Goal: Contribute content: Contribute content

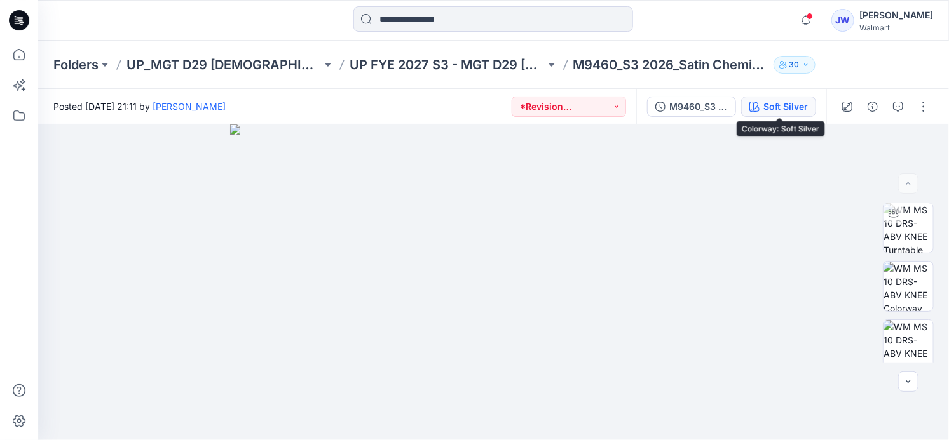
click at [789, 112] on div "Soft Silver" at bounding box center [785, 107] width 44 height 14
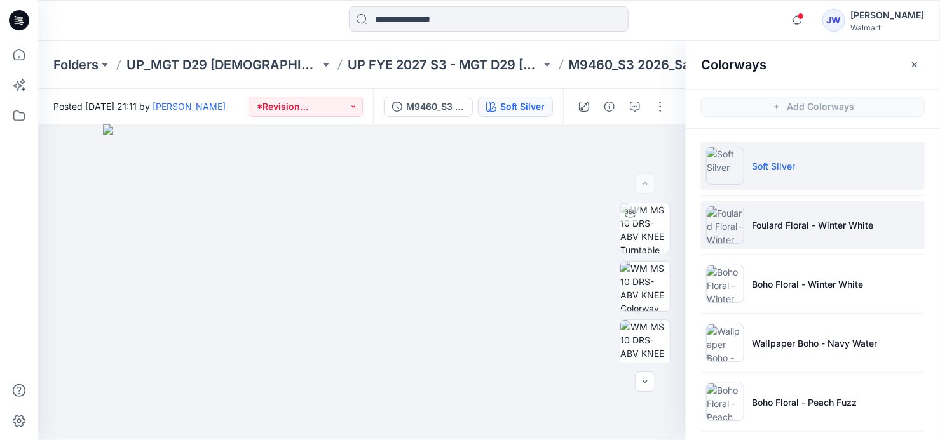
click at [830, 222] on p "Foulard Floral - Winter White" at bounding box center [812, 225] width 121 height 13
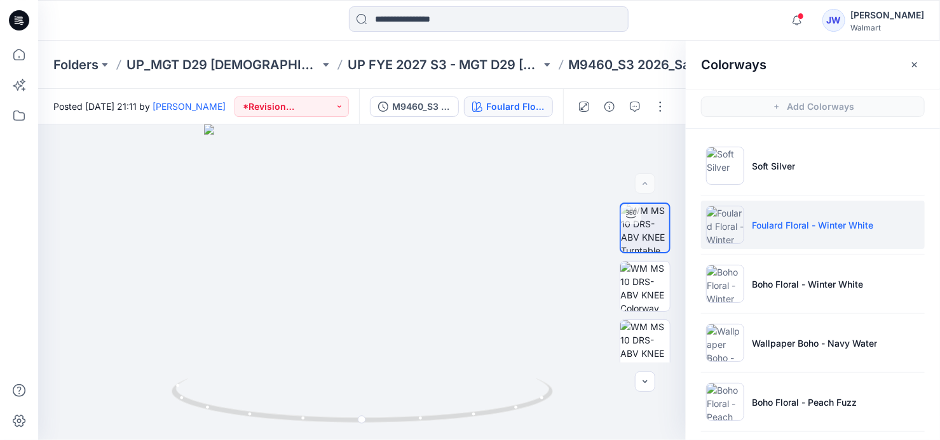
click at [764, 230] on p "Foulard Floral - Winter White" at bounding box center [812, 225] width 121 height 13
click at [642, 280] on img at bounding box center [645, 287] width 50 height 50
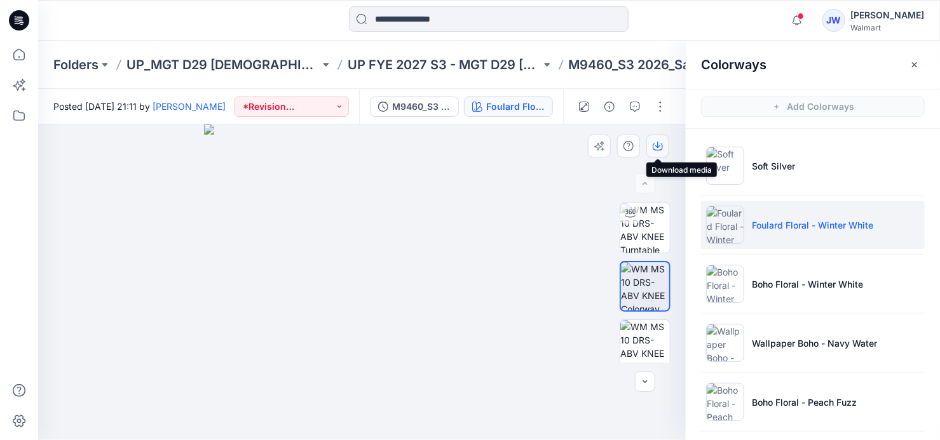
click at [660, 144] on icon "button" at bounding box center [658, 146] width 10 height 10
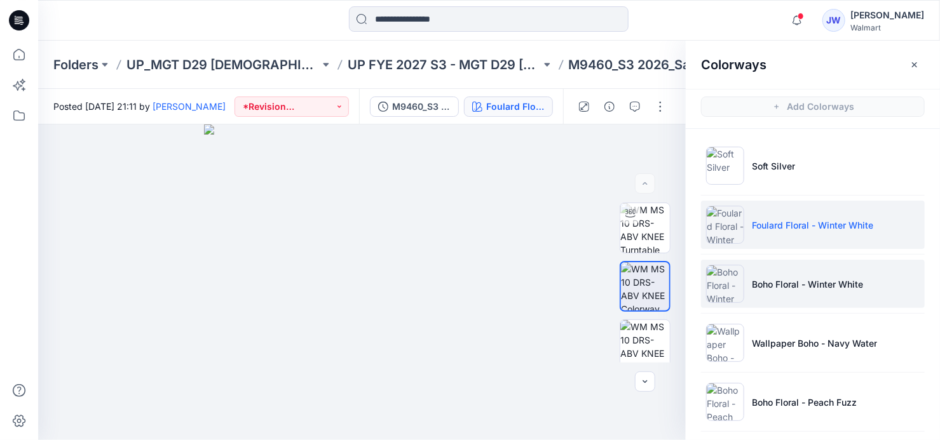
click at [825, 279] on p "Boho Floral - Winter White" at bounding box center [807, 284] width 111 height 13
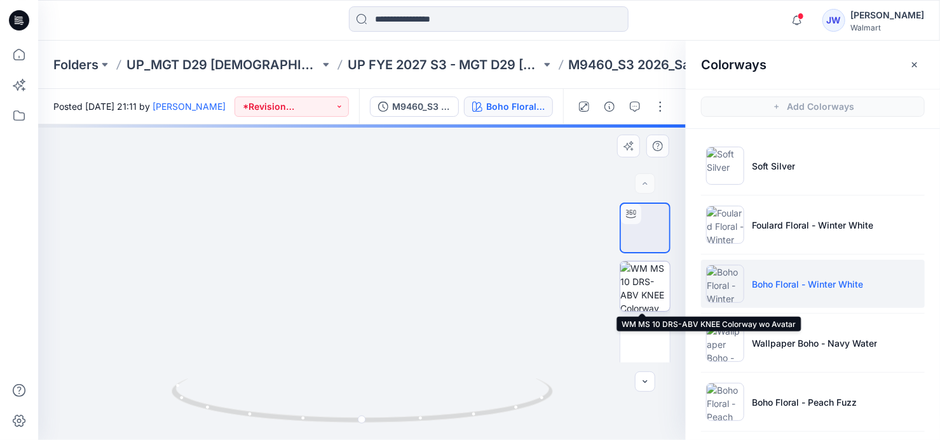
click at [653, 290] on img at bounding box center [645, 287] width 50 height 50
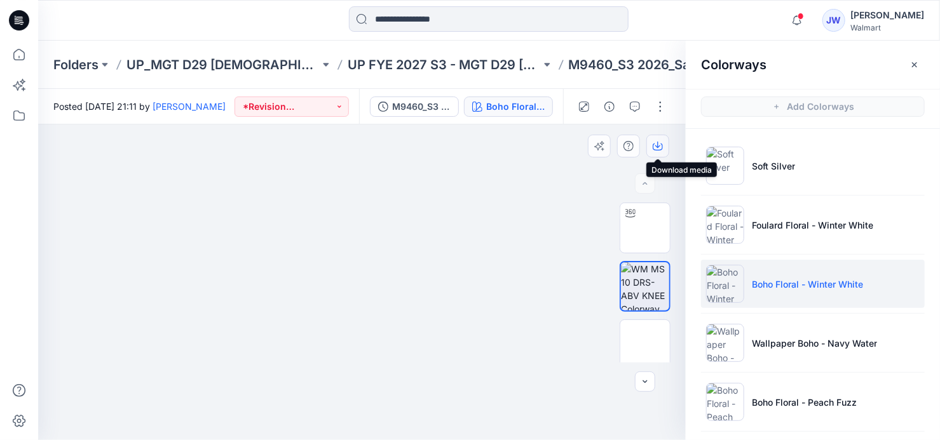
click at [657, 149] on icon "button" at bounding box center [658, 146] width 10 height 10
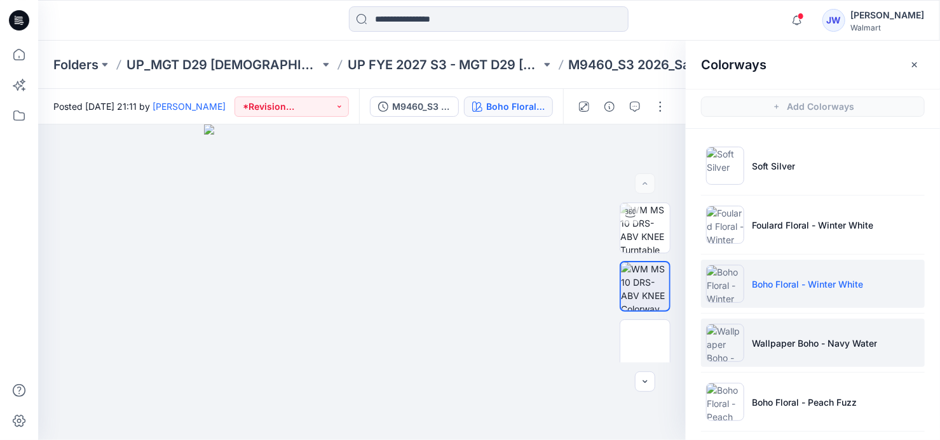
click at [810, 348] on p "Wallpaper Boho - Navy Water" at bounding box center [814, 343] width 125 height 13
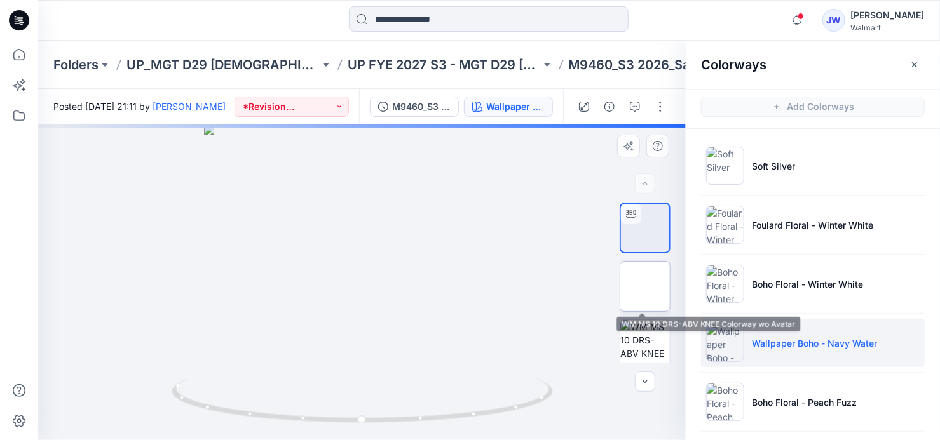
click at [645, 287] on img at bounding box center [645, 287] width 0 height 0
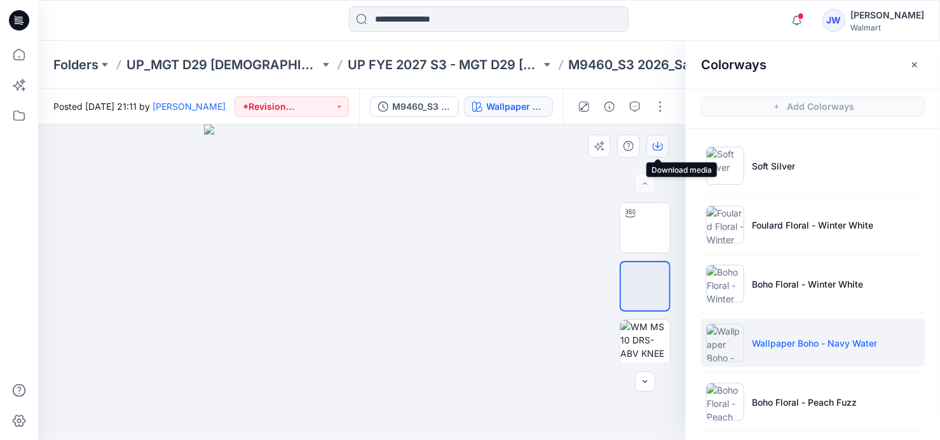
click at [657, 141] on icon "button" at bounding box center [658, 146] width 10 height 10
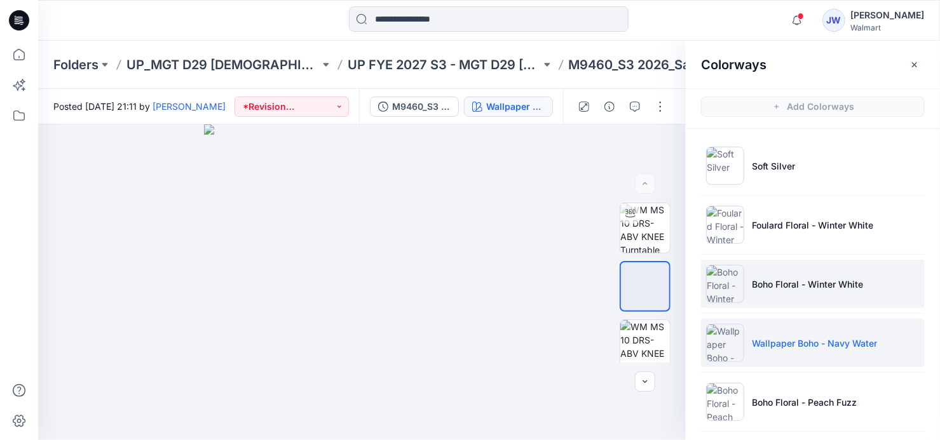
scroll to position [57, 0]
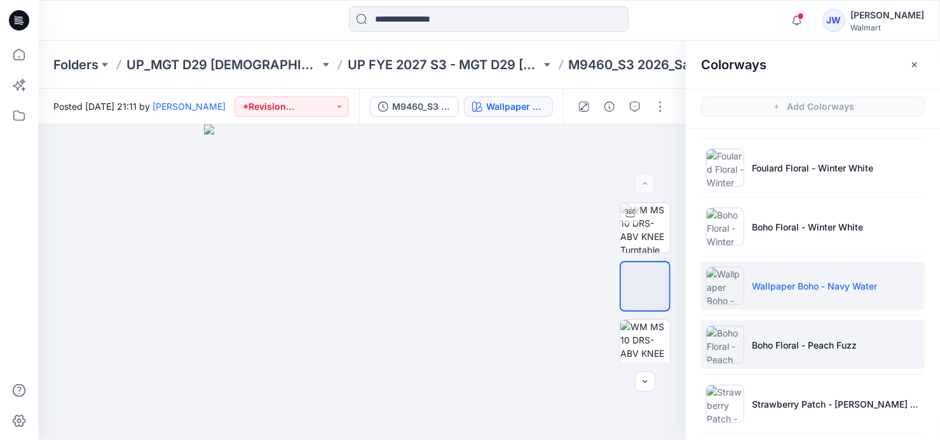
click at [775, 334] on li "Boho Floral - Peach Fuzz" at bounding box center [813, 345] width 224 height 48
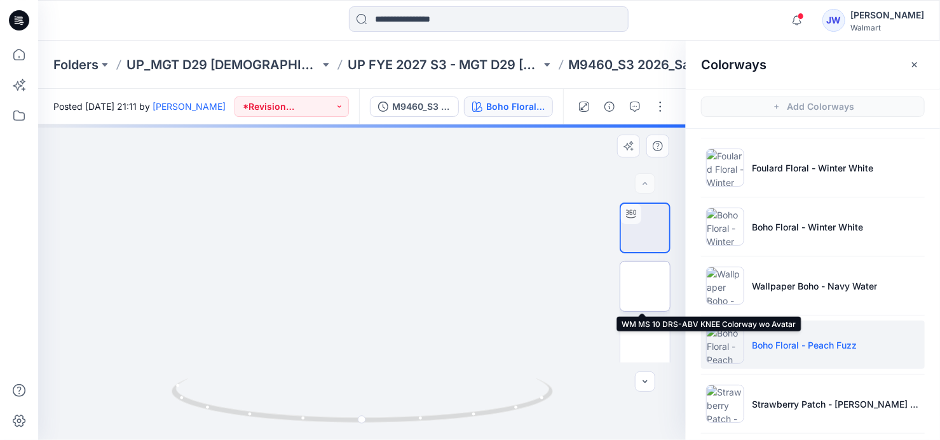
click at [637, 286] on img at bounding box center [645, 287] width 50 height 50
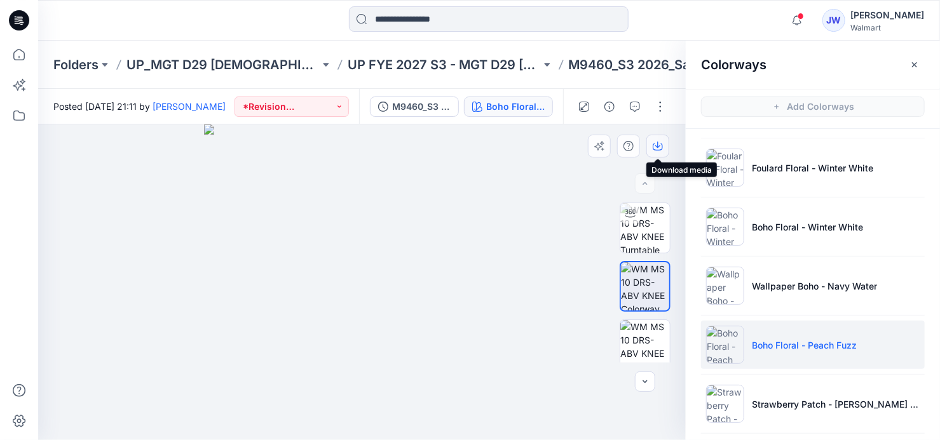
click at [655, 149] on icon "button" at bounding box center [658, 147] width 10 height 7
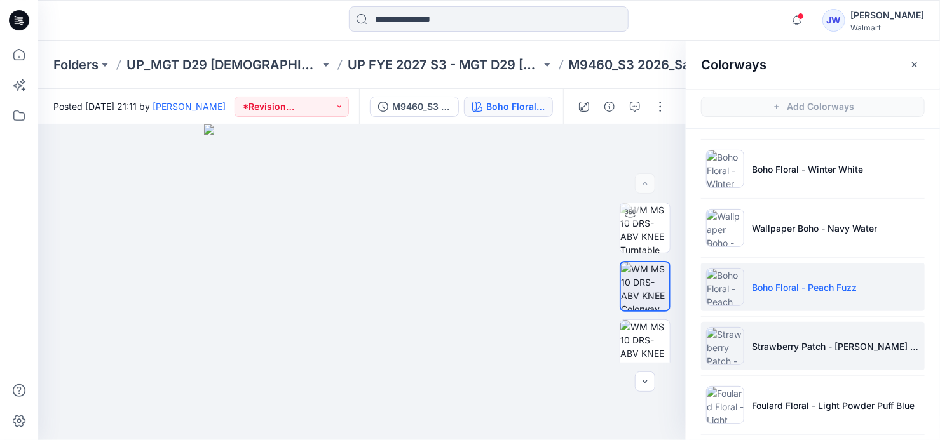
click at [837, 343] on p "Strawberry Patch - [PERSON_NAME] Mauve" at bounding box center [836, 346] width 168 height 13
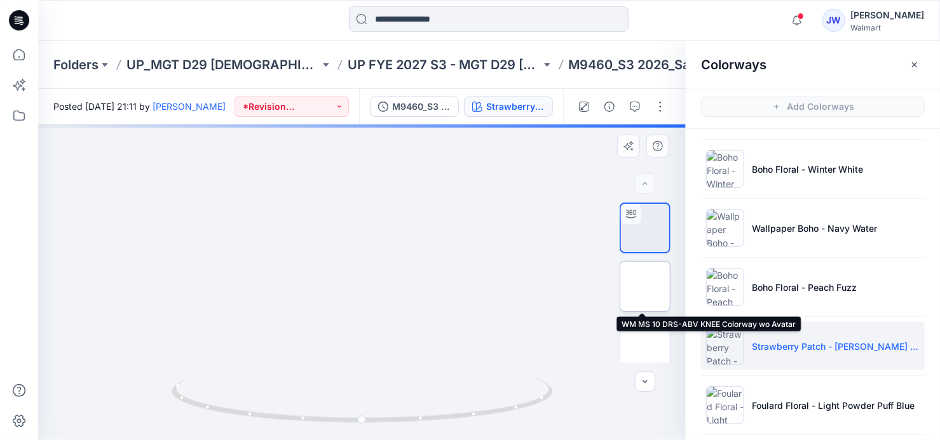
click at [645, 287] on img at bounding box center [645, 287] width 0 height 0
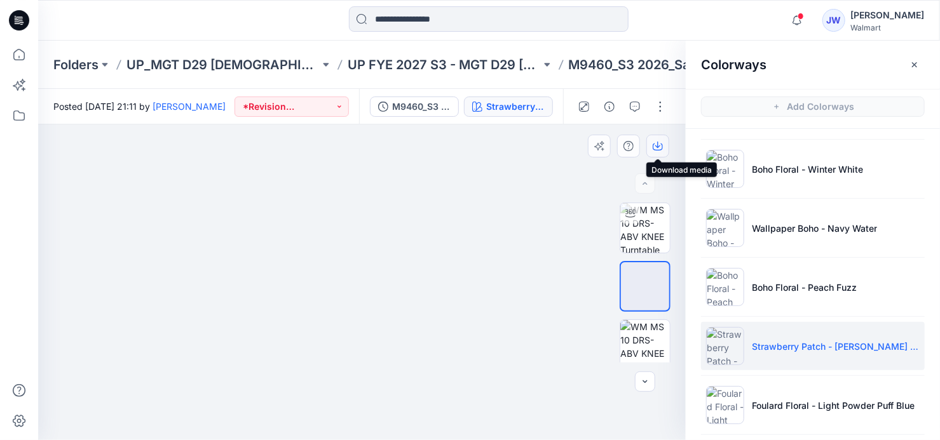
click at [658, 140] on button "button" at bounding box center [657, 146] width 23 height 23
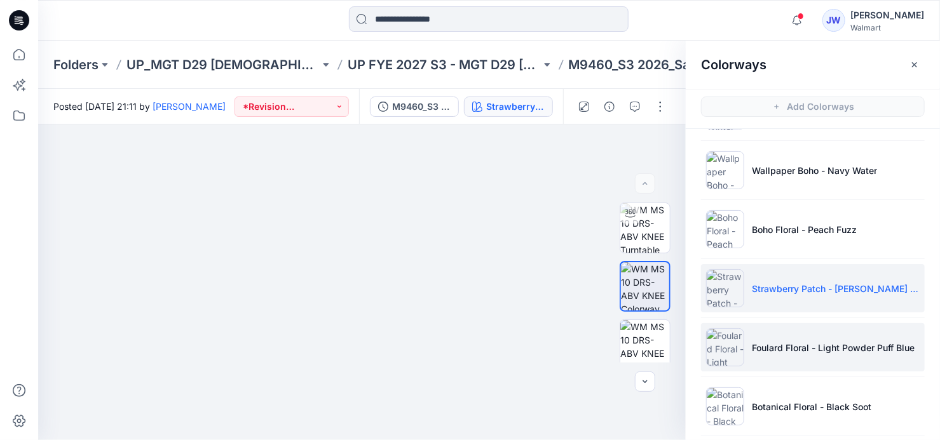
click at [777, 348] on p "Foulard Floral - Light Powder Puff Blue" at bounding box center [833, 347] width 163 height 13
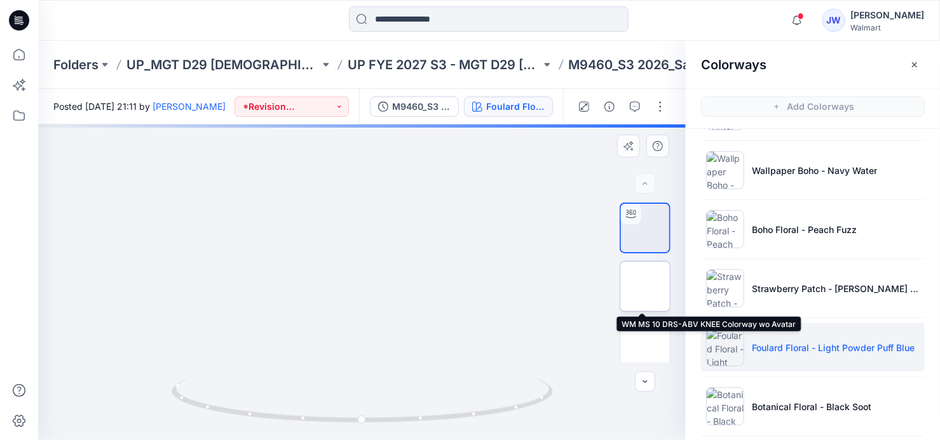
click at [645, 287] on img at bounding box center [645, 287] width 0 height 0
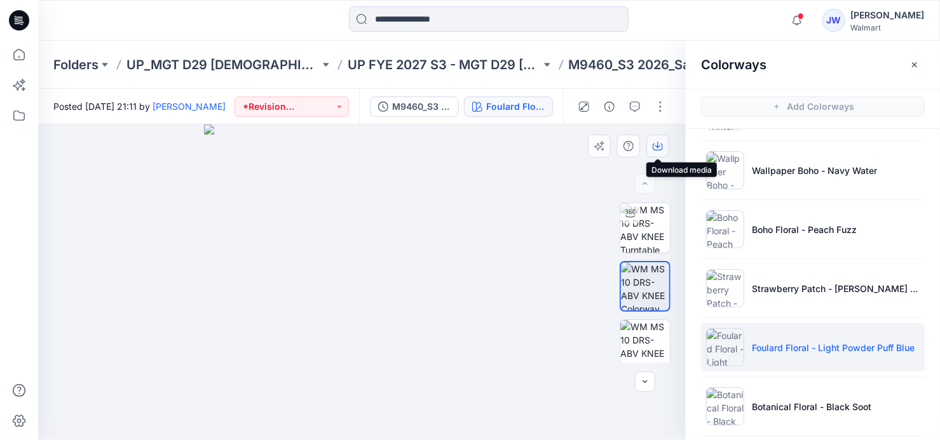
click at [655, 147] on icon "button" at bounding box center [658, 146] width 10 height 10
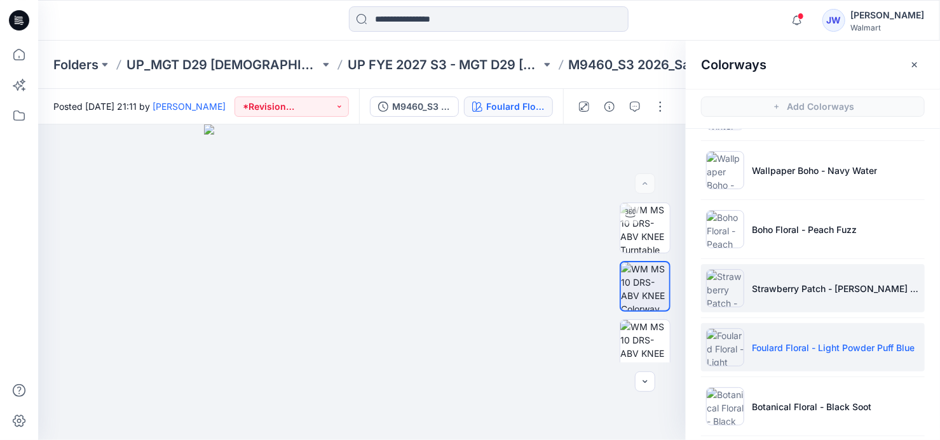
scroll to position [231, 0]
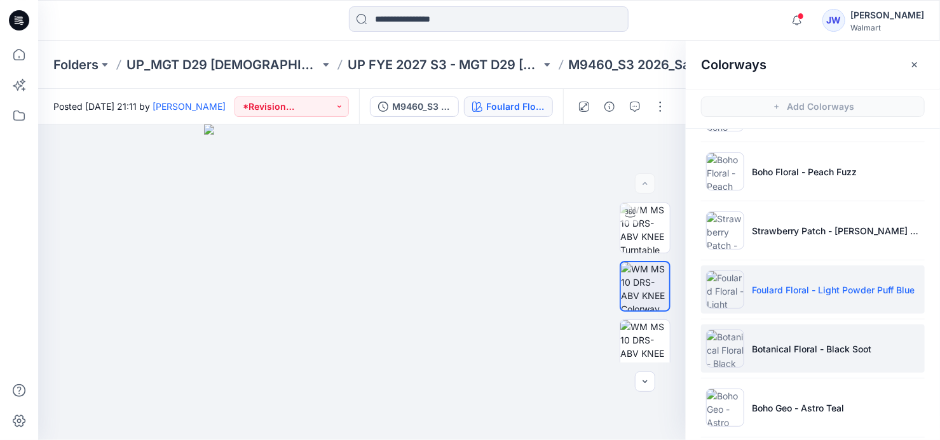
click at [831, 348] on p "Botanical Floral - Black Soot" at bounding box center [811, 348] width 119 height 13
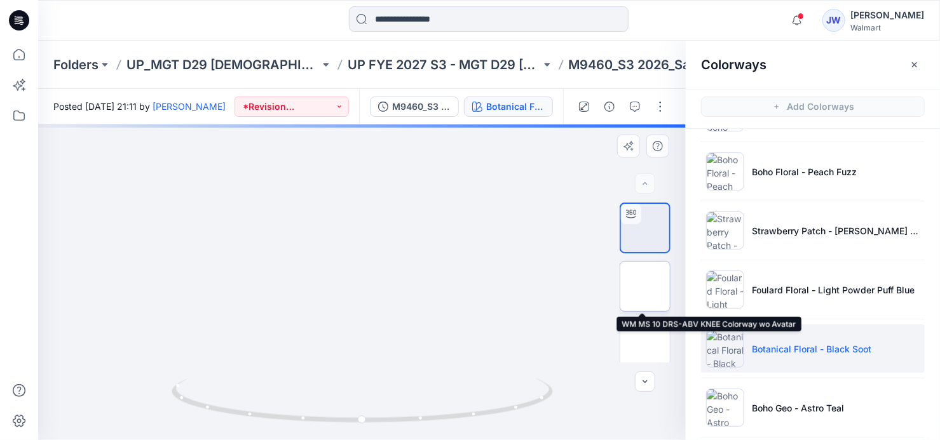
click at [645, 287] on img at bounding box center [645, 287] width 0 height 0
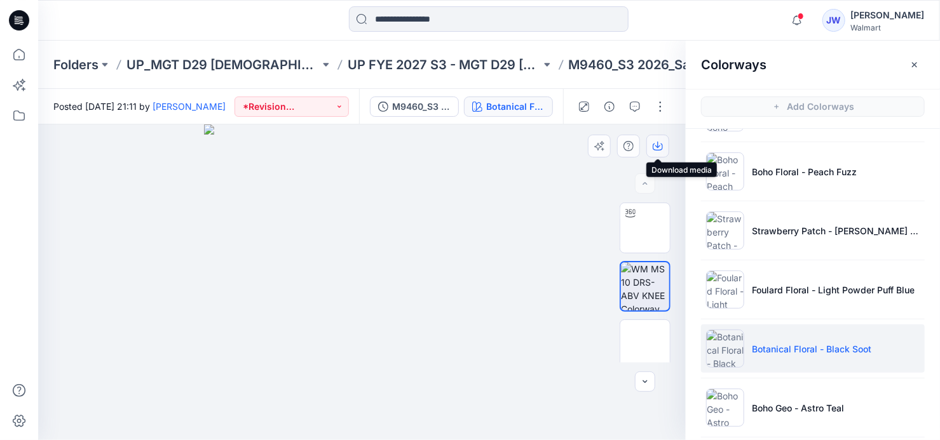
click at [654, 142] on icon "button" at bounding box center [658, 146] width 10 height 10
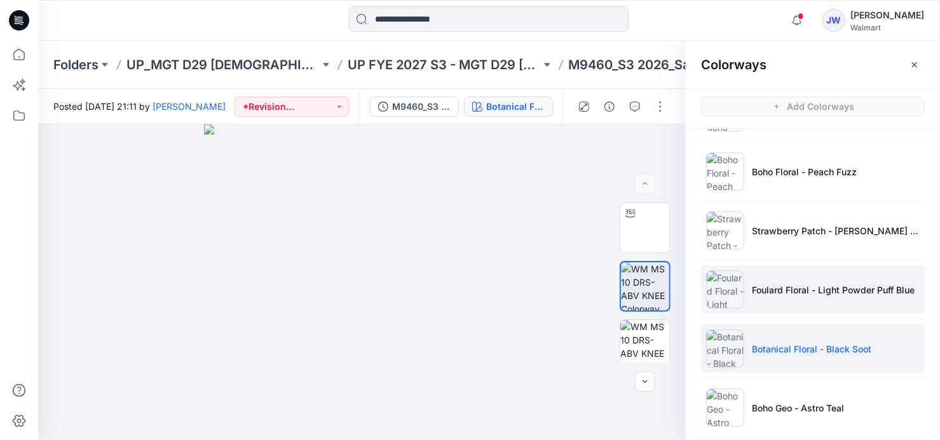
scroll to position [288, 0]
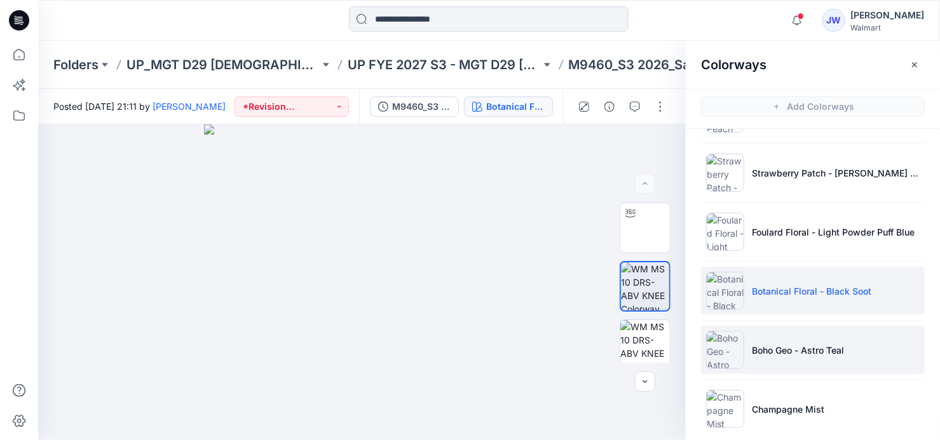
click at [839, 358] on li "Boho Geo - Astro Teal" at bounding box center [813, 350] width 224 height 48
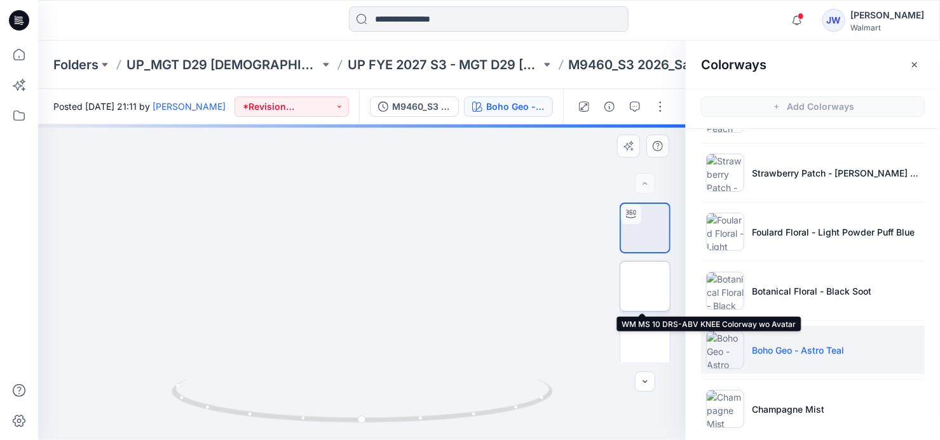
click at [645, 287] on img at bounding box center [645, 287] width 0 height 0
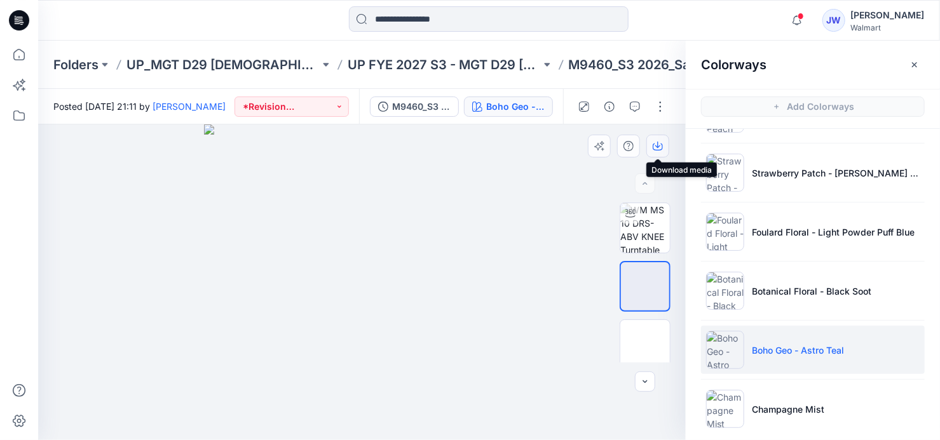
click at [660, 147] on icon "button" at bounding box center [658, 146] width 10 height 10
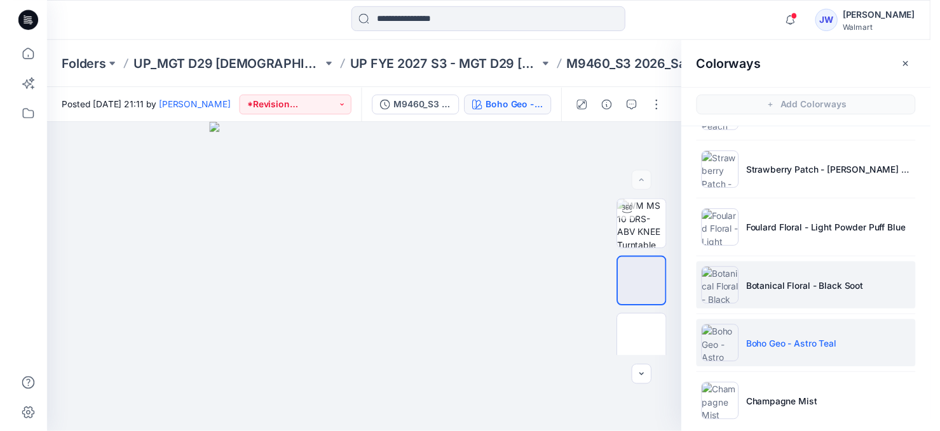
scroll to position [299, 0]
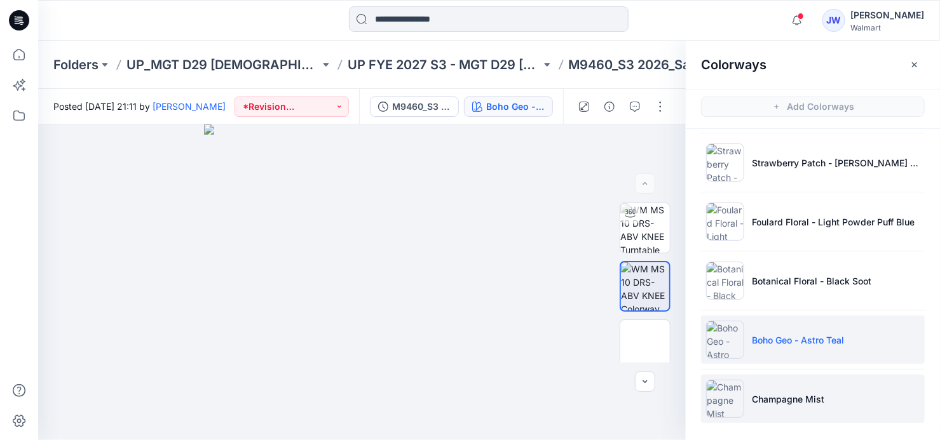
click at [822, 405] on li "Champagne Mist" at bounding box center [813, 399] width 224 height 48
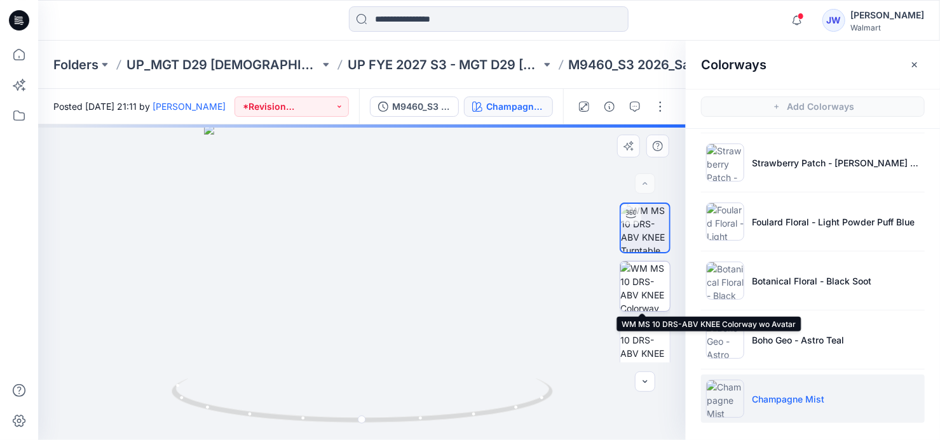
click at [644, 285] on img at bounding box center [645, 287] width 50 height 50
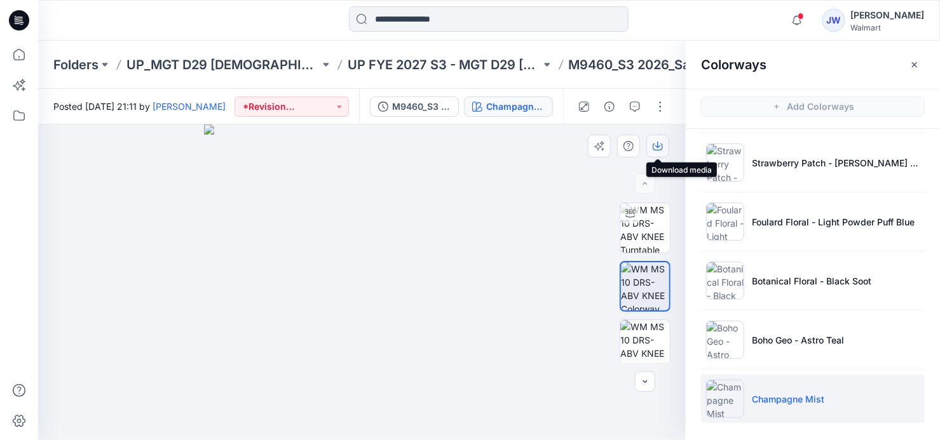
click at [655, 142] on icon "button" at bounding box center [658, 146] width 10 height 10
click at [923, 67] on button "button" at bounding box center [914, 65] width 20 height 20
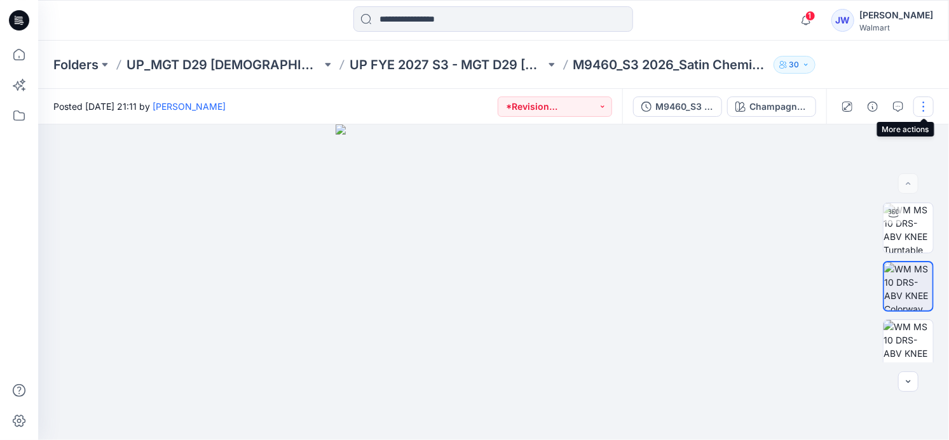
click at [921, 111] on button "button" at bounding box center [923, 107] width 20 height 20
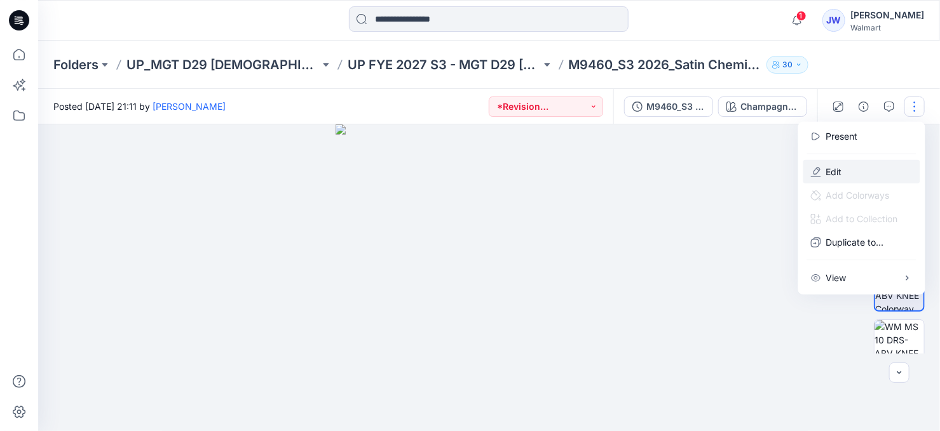
click at [834, 169] on p "Edit" at bounding box center [834, 171] width 16 height 13
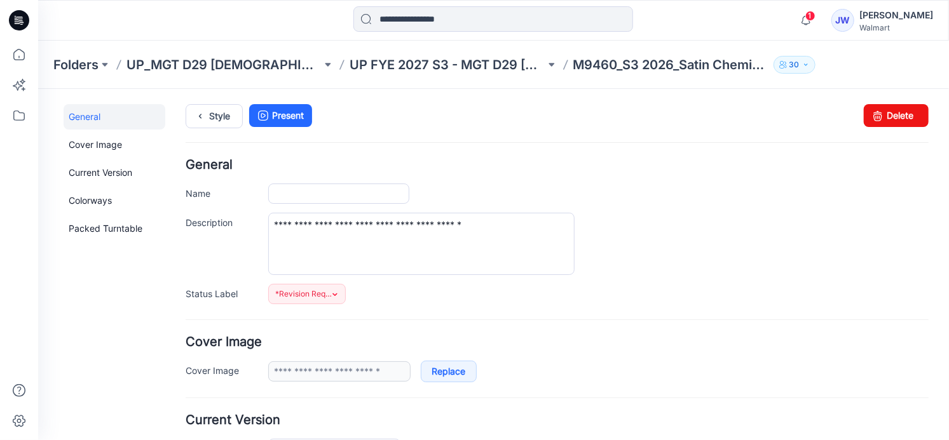
type input "**********"
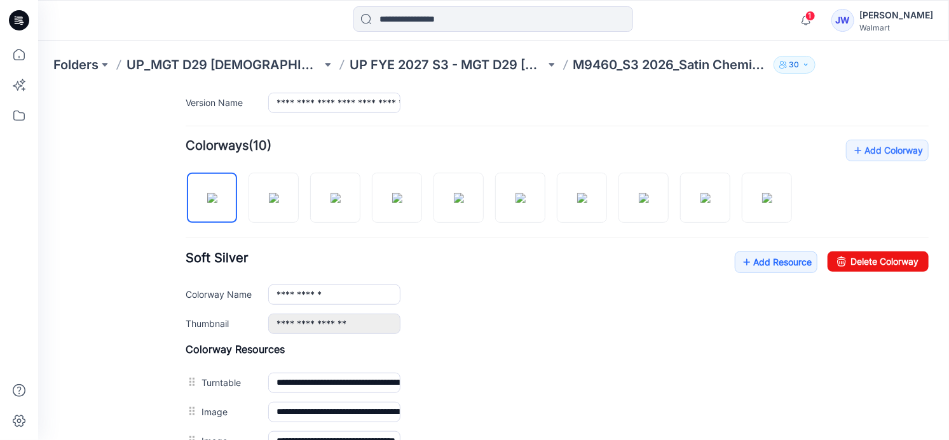
click at [537, 284] on div "**********" at bounding box center [598, 294] width 660 height 20
click at [463, 200] on img at bounding box center [458, 198] width 10 height 10
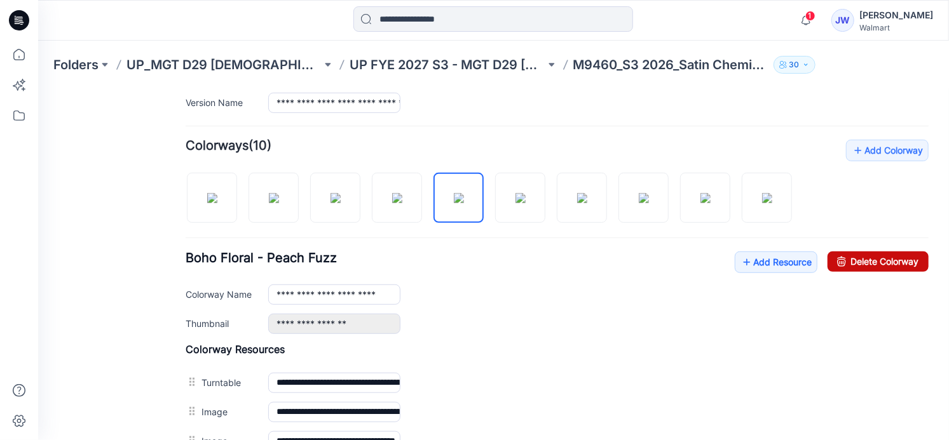
drag, startPoint x: 890, startPoint y: 255, endPoint x: 561, endPoint y: 128, distance: 353.1
click at [890, 255] on link "Delete Colorway" at bounding box center [877, 261] width 101 height 20
type input "**********"
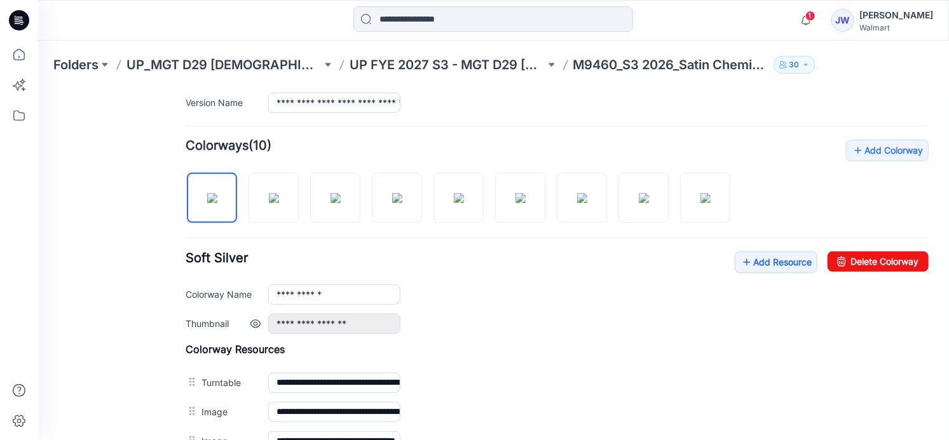
click at [616, 326] on div "**********" at bounding box center [598, 323] width 660 height 20
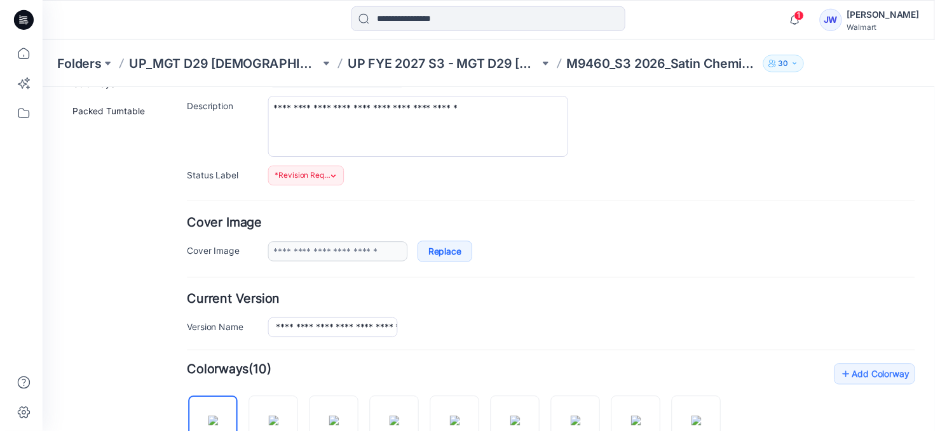
scroll to position [0, 0]
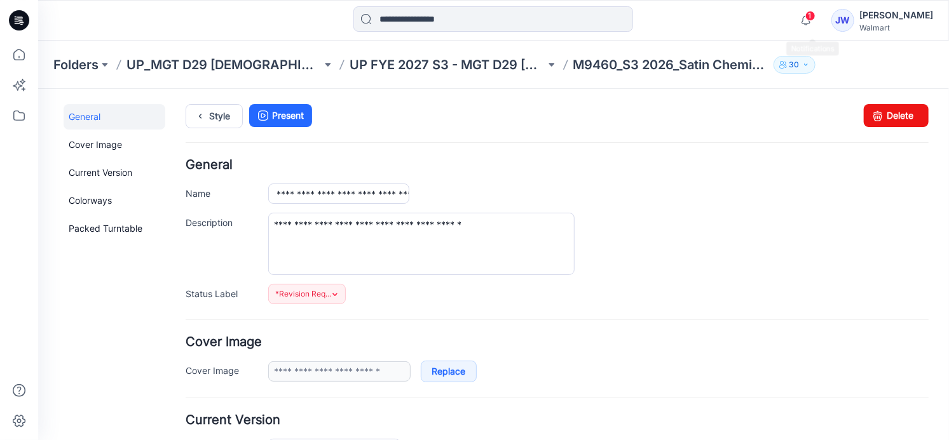
click at [812, 18] on span "1" at bounding box center [810, 16] width 10 height 10
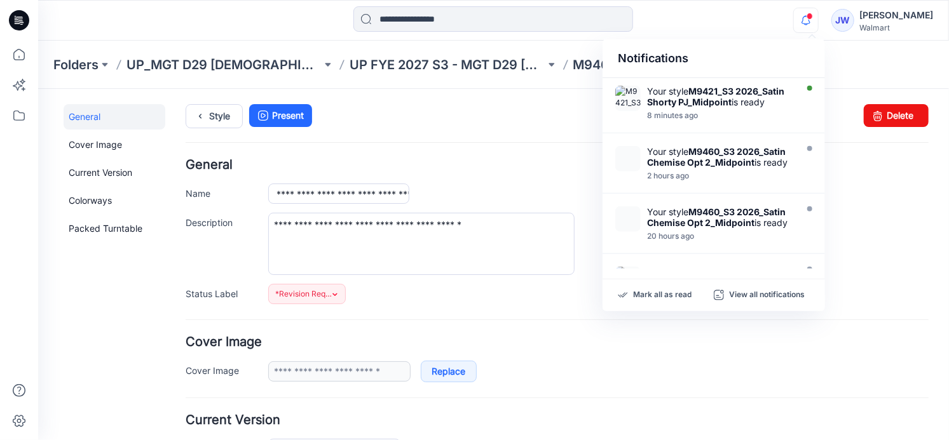
drag, startPoint x: 812, startPoint y: 18, endPoint x: 288, endPoint y: 74, distance: 527.2
click at [812, 18] on icon "button" at bounding box center [806, 20] width 24 height 25
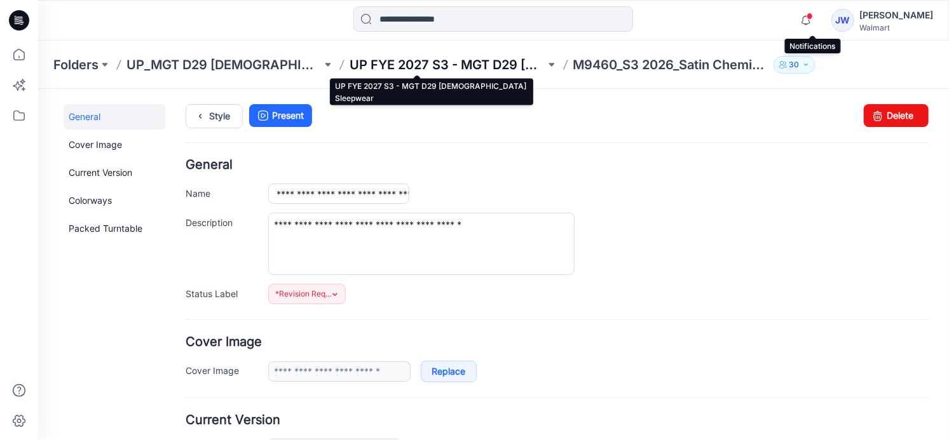
click at [460, 67] on p "UP FYE 2027 S3 - MGT D29 [DEMOGRAPHIC_DATA] Sleepwear" at bounding box center [446, 65] width 195 height 18
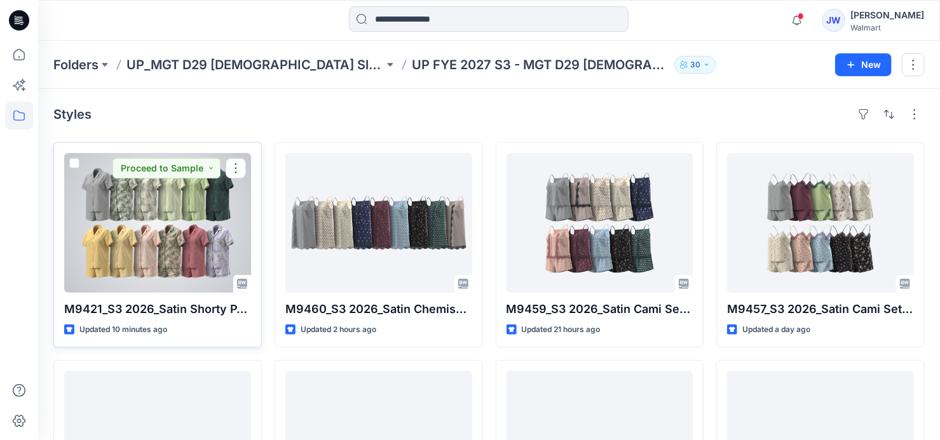
click at [120, 220] on div at bounding box center [157, 223] width 187 height 140
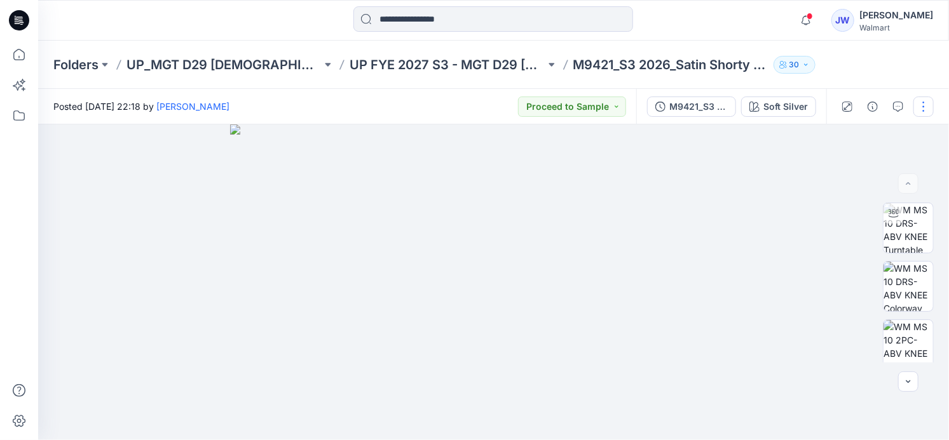
click at [923, 110] on button "button" at bounding box center [923, 107] width 20 height 20
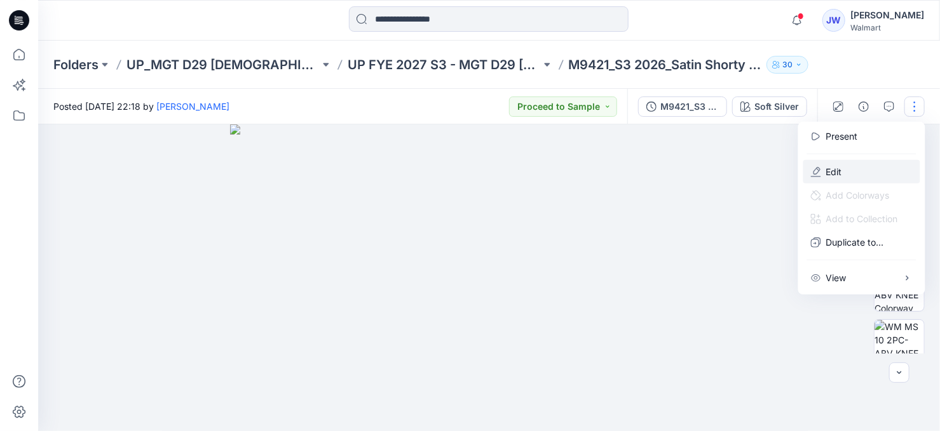
click at [837, 165] on p "Edit" at bounding box center [834, 171] width 16 height 13
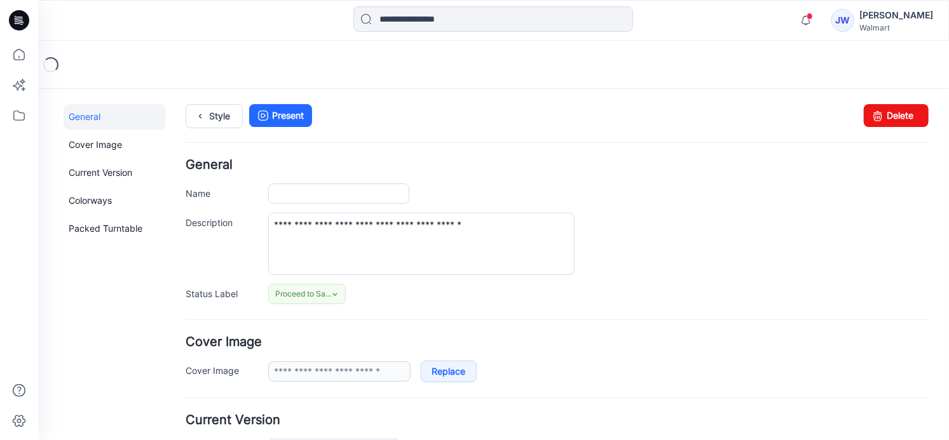
type input "**********"
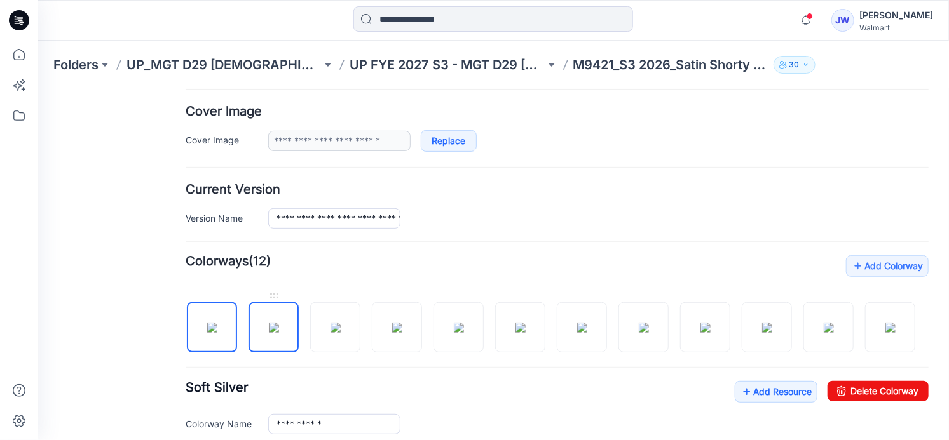
click at [268, 322] on img at bounding box center [273, 327] width 10 height 10
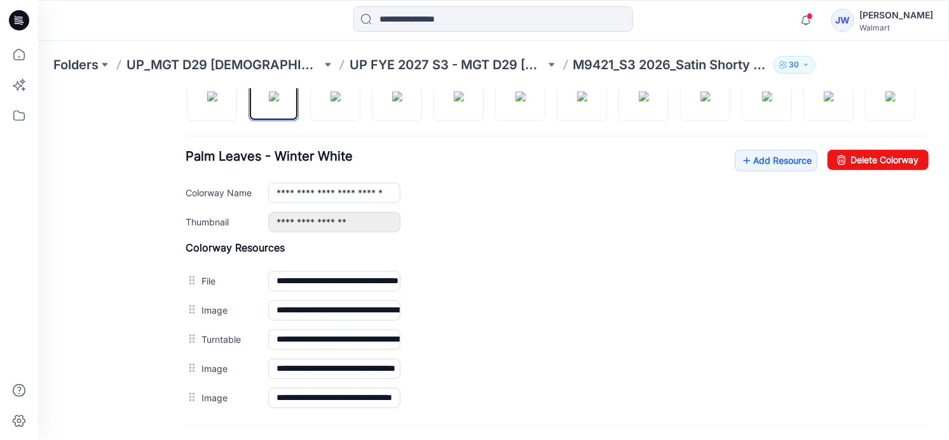
scroll to position [520, 0]
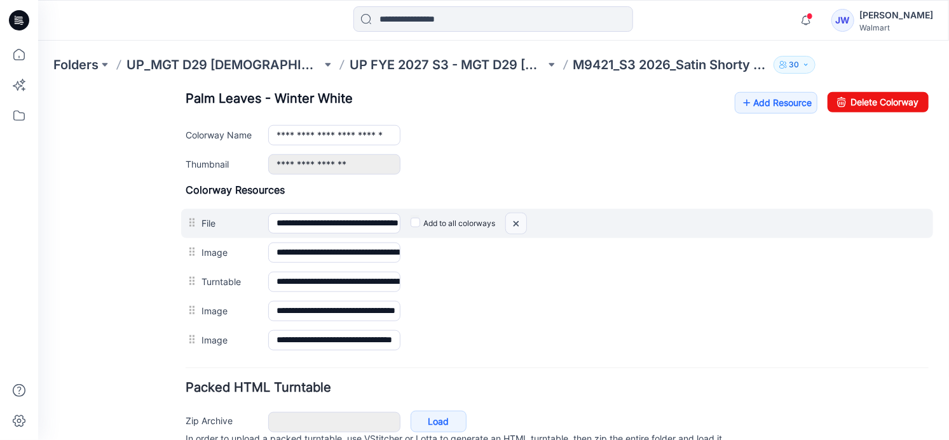
click at [514, 234] on img at bounding box center [515, 223] width 20 height 21
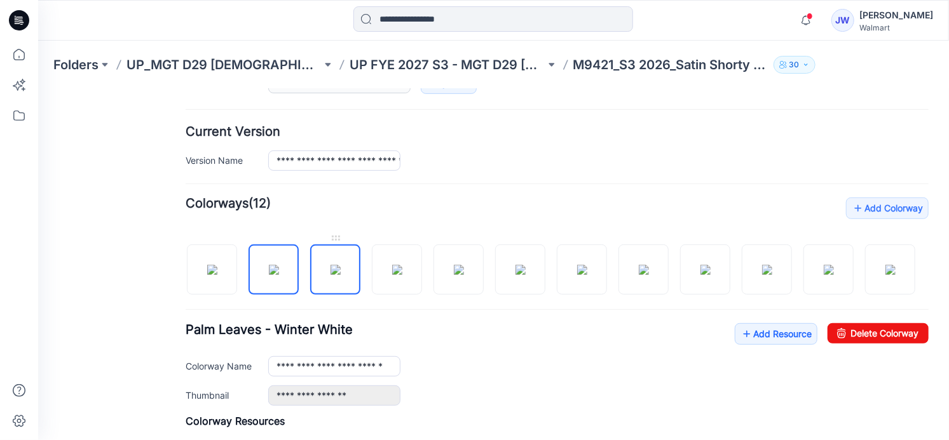
click at [330, 264] on img at bounding box center [335, 269] width 10 height 10
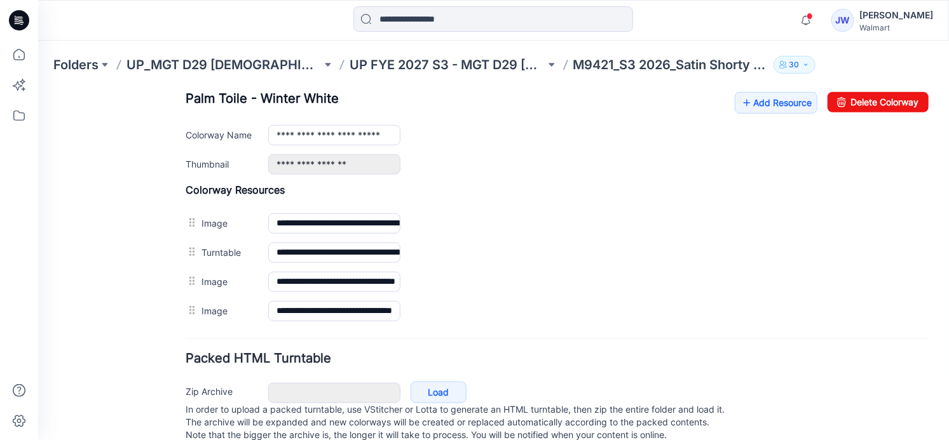
scroll to position [578, 0]
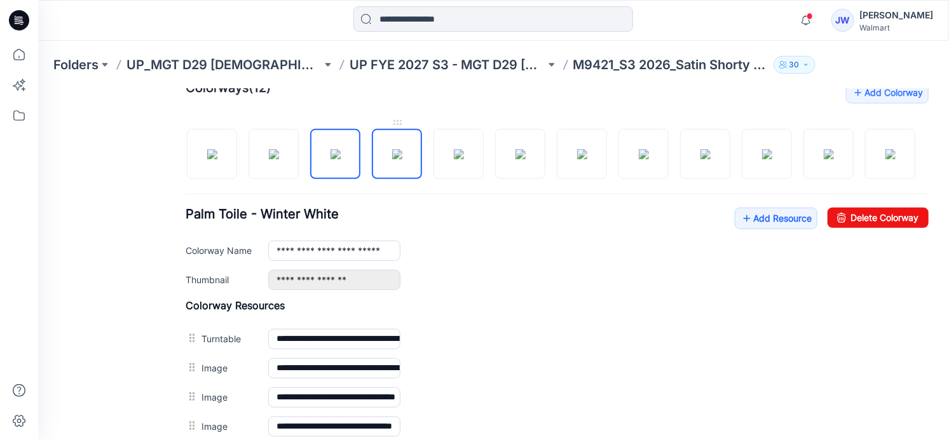
click at [393, 159] on img at bounding box center [396, 154] width 10 height 10
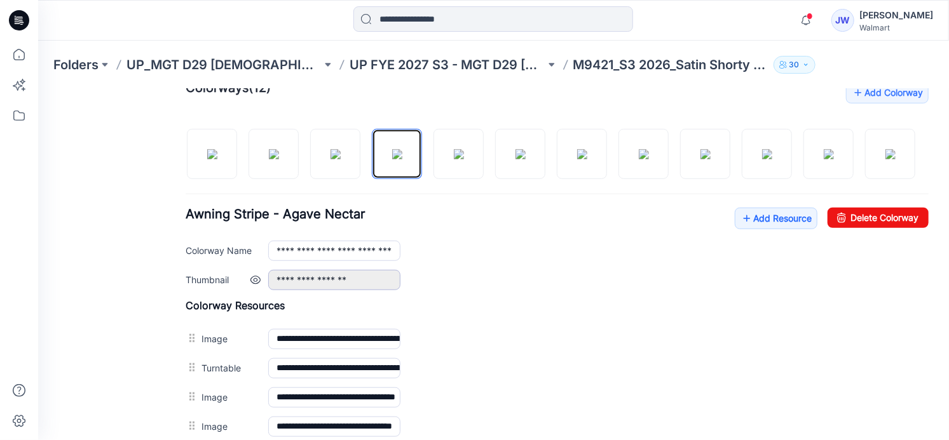
scroll to position [462, 0]
click at [454, 151] on img at bounding box center [458, 154] width 10 height 10
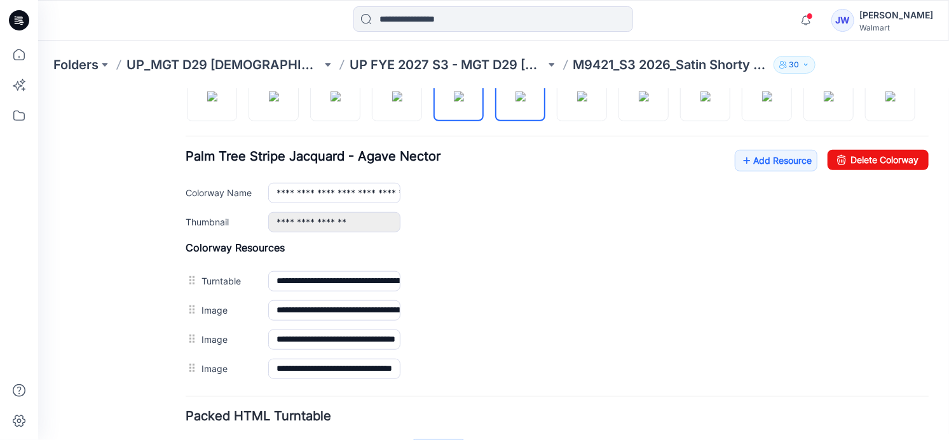
click at [519, 98] on img at bounding box center [520, 96] width 10 height 10
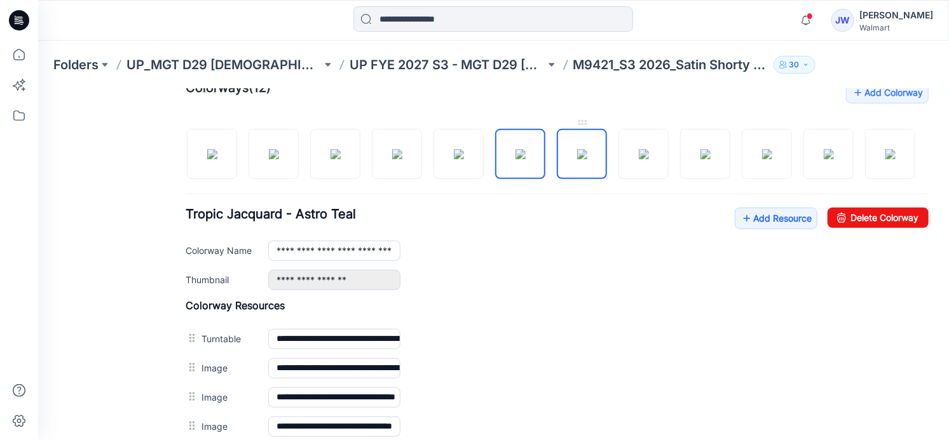
click at [576, 158] on img at bounding box center [581, 154] width 10 height 10
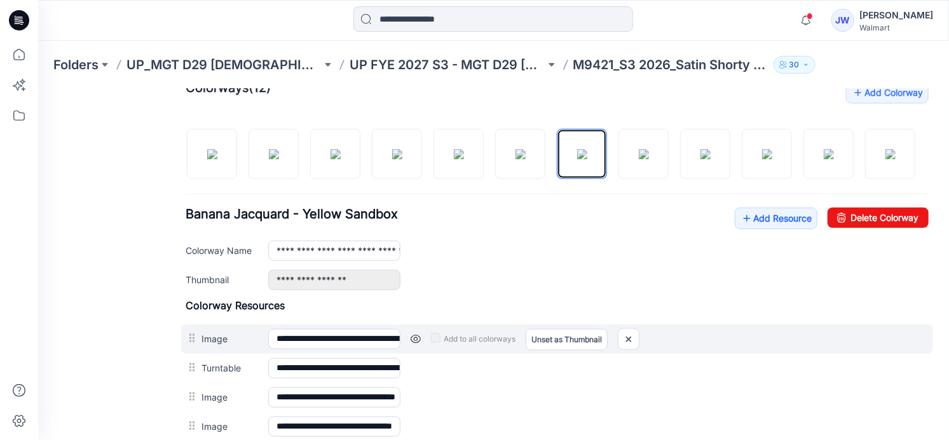
scroll to position [462, 0]
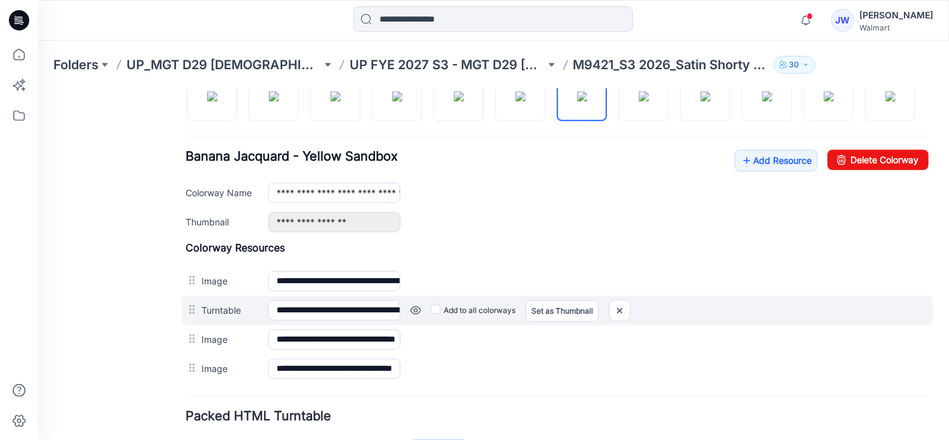
drag, startPoint x: 193, startPoint y: 383, endPoint x: 196, endPoint y: 359, distance: 24.4
click at [196, 325] on div "**********" at bounding box center [556, 309] width 752 height 29
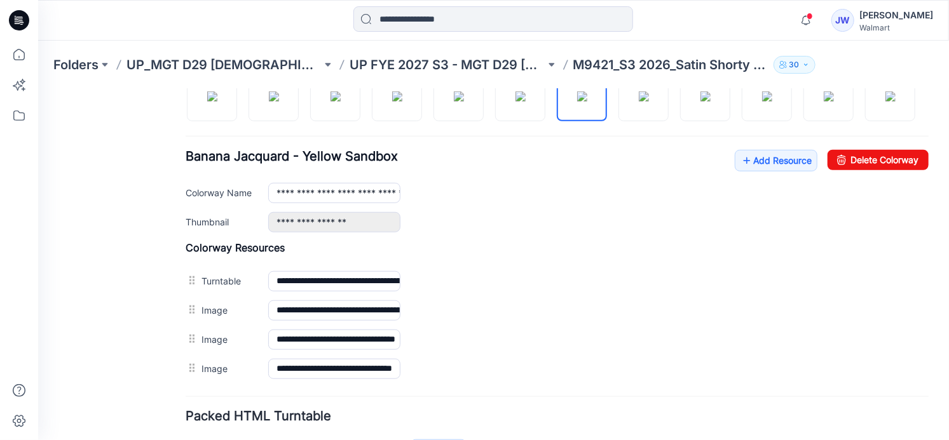
scroll to position [404, 0]
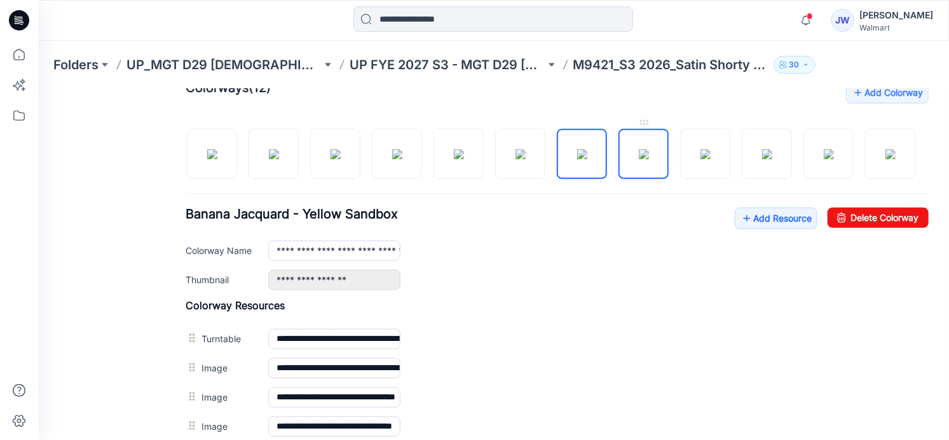
click at [638, 157] on img at bounding box center [643, 154] width 10 height 10
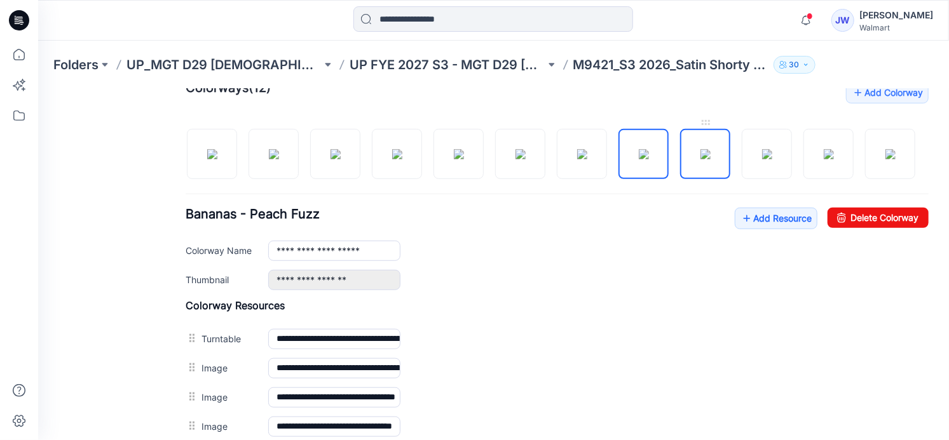
click at [700, 151] on img at bounding box center [705, 154] width 10 height 10
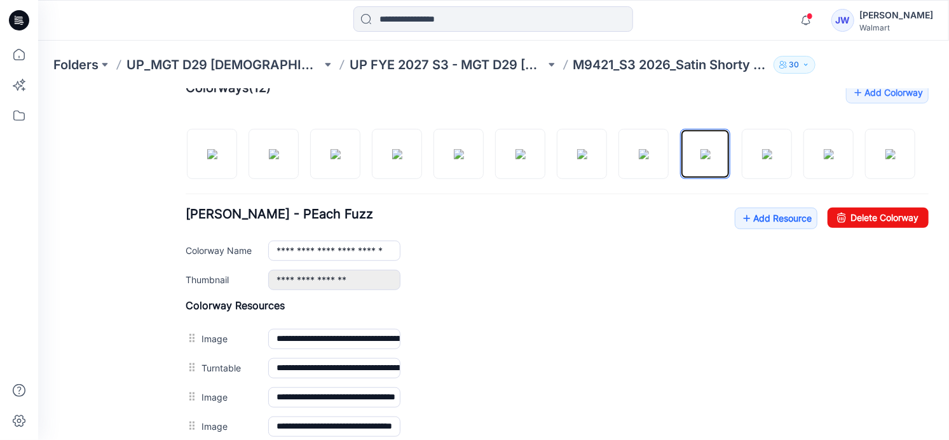
scroll to position [520, 0]
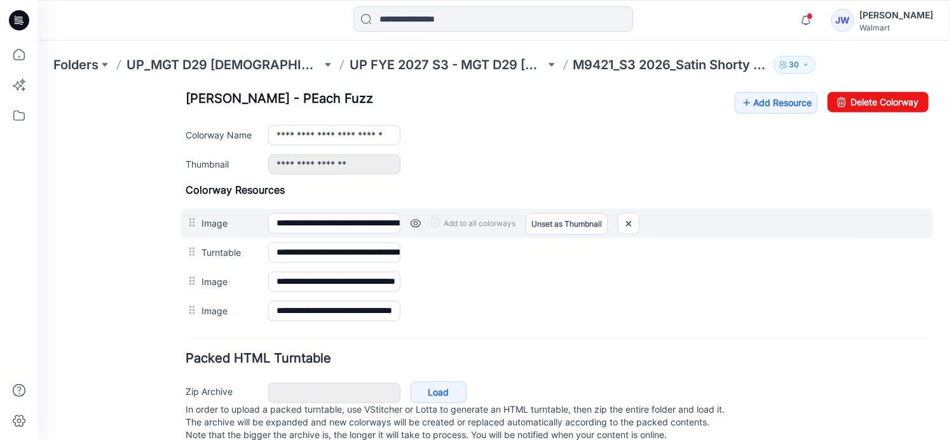
drag, startPoint x: 202, startPoint y: 313, endPoint x: 199, endPoint y: 287, distance: 25.6
click at [199, 287] on div "**********" at bounding box center [556, 254] width 743 height 142
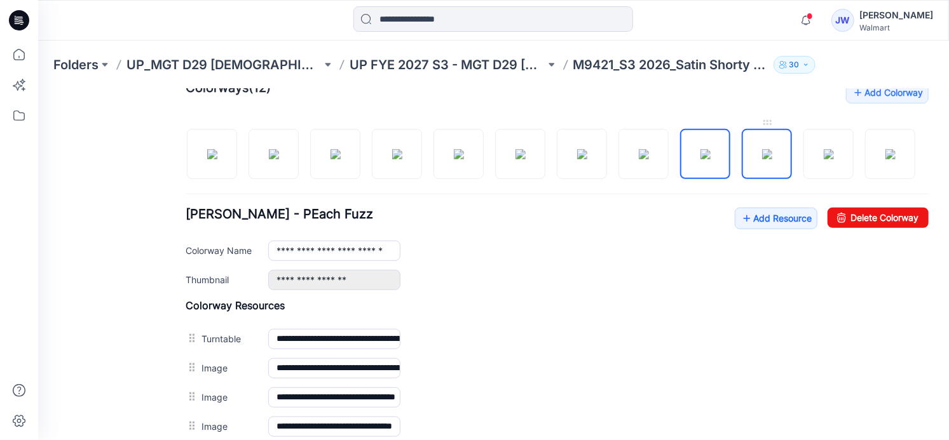
click at [761, 159] on img at bounding box center [766, 154] width 10 height 10
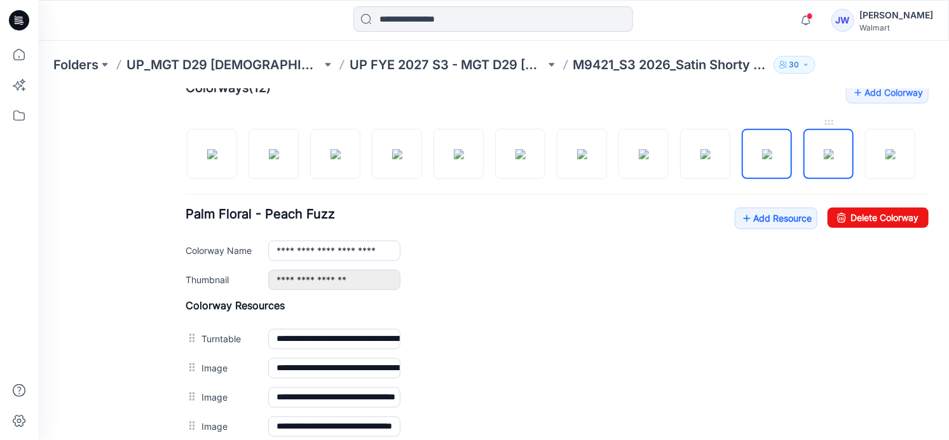
click at [823, 149] on img at bounding box center [828, 154] width 10 height 10
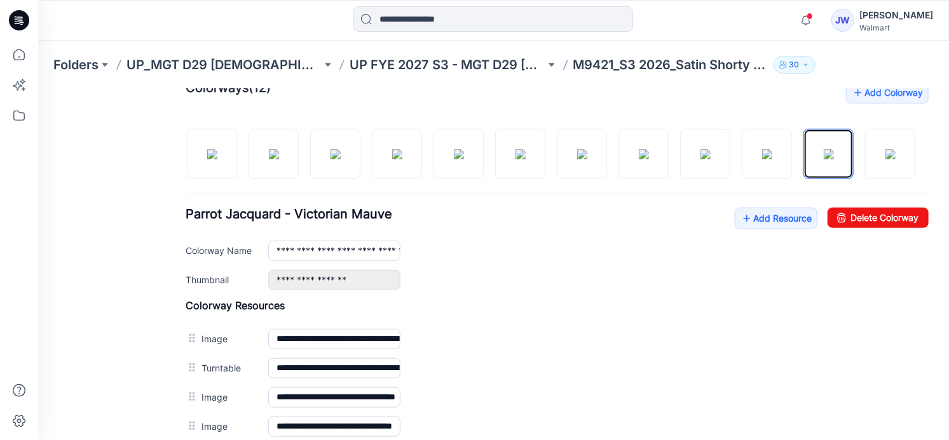
scroll to position [520, 0]
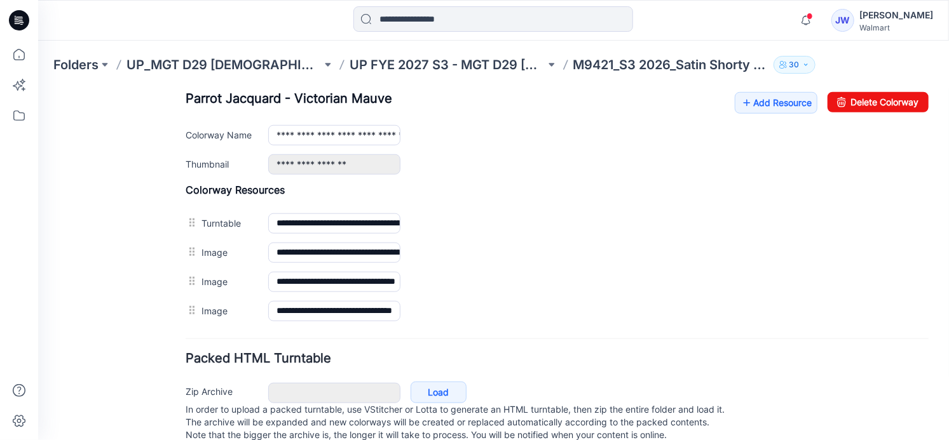
click at [885, 43] on img at bounding box center [890, 38] width 10 height 10
type input "**********"
click at [133, 297] on div "General Cover Image Current Version Colorways Packed Turntable" at bounding box center [114, 21] width 102 height 874
click at [771, 113] on link "Add Resource" at bounding box center [775, 103] width 83 height 22
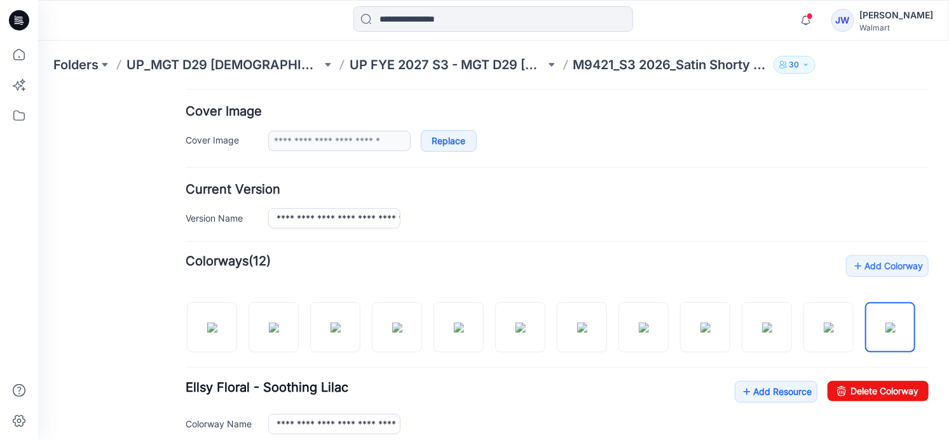
scroll to position [0, 0]
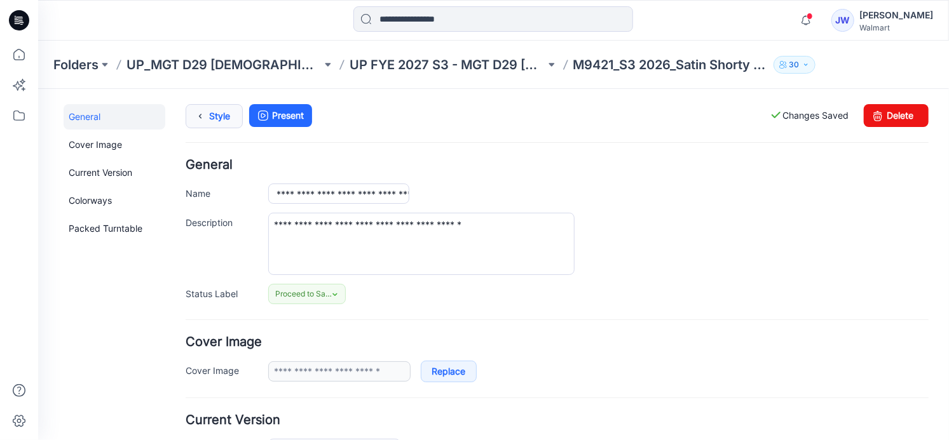
click at [207, 118] on icon at bounding box center [200, 115] width 18 height 23
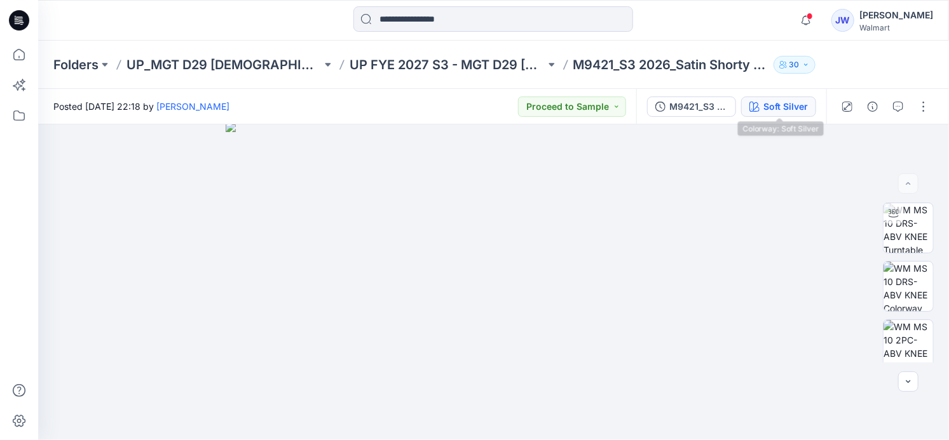
click at [770, 106] on div "Soft Silver" at bounding box center [785, 107] width 44 height 14
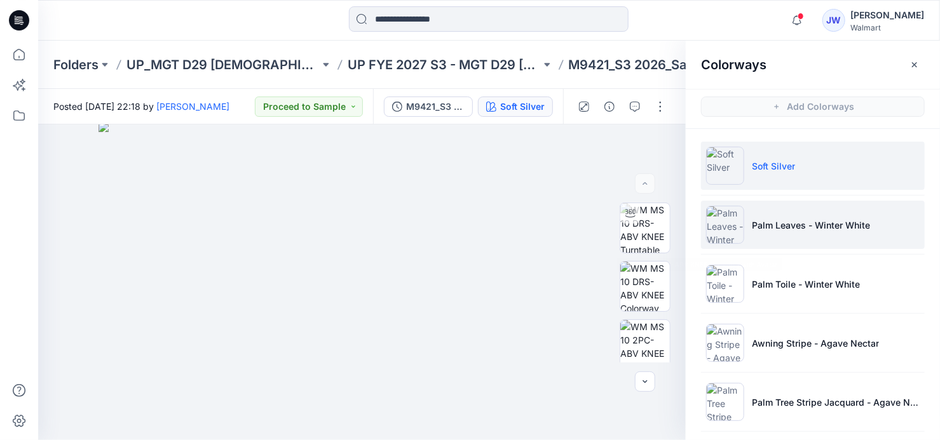
click at [775, 225] on p "Palm Leaves - Winter White" at bounding box center [811, 225] width 118 height 13
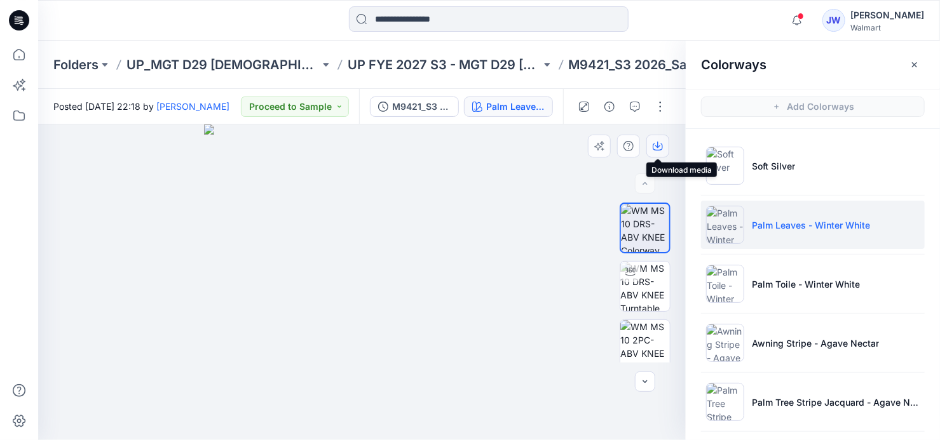
click at [657, 144] on icon "button" at bounding box center [657, 145] width 5 height 6
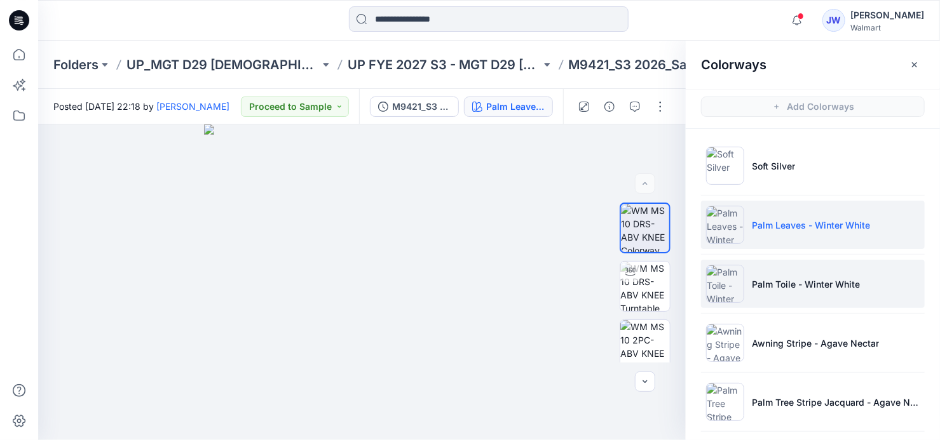
click at [794, 280] on p "Palm Toile - Winter White" at bounding box center [806, 284] width 108 height 13
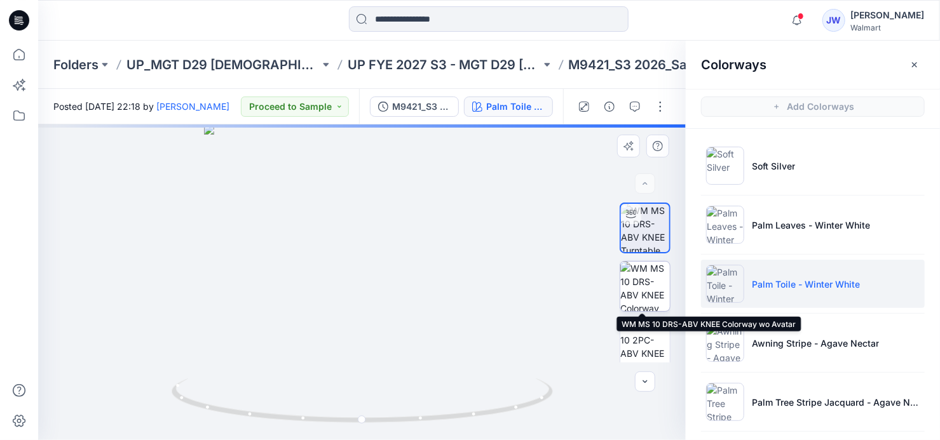
click at [641, 275] on img at bounding box center [645, 287] width 50 height 50
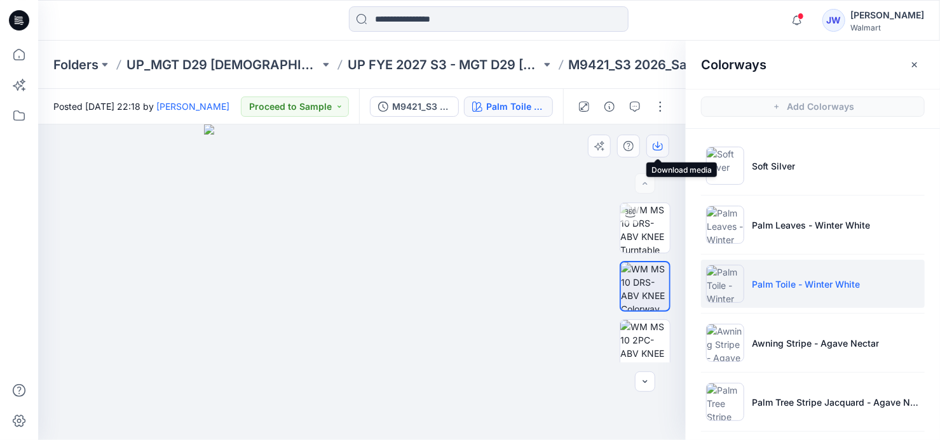
click at [657, 149] on icon "button" at bounding box center [658, 147] width 10 height 7
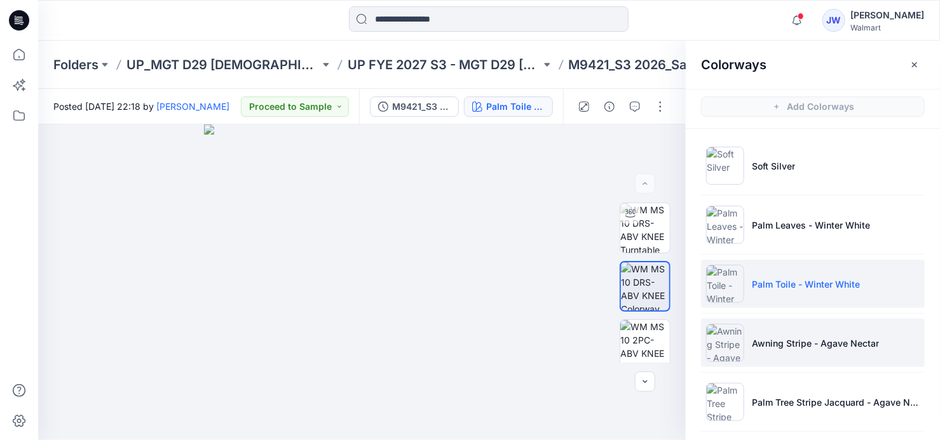
click at [790, 341] on p "Awning Stripe - Agave Nectar" at bounding box center [815, 343] width 127 height 13
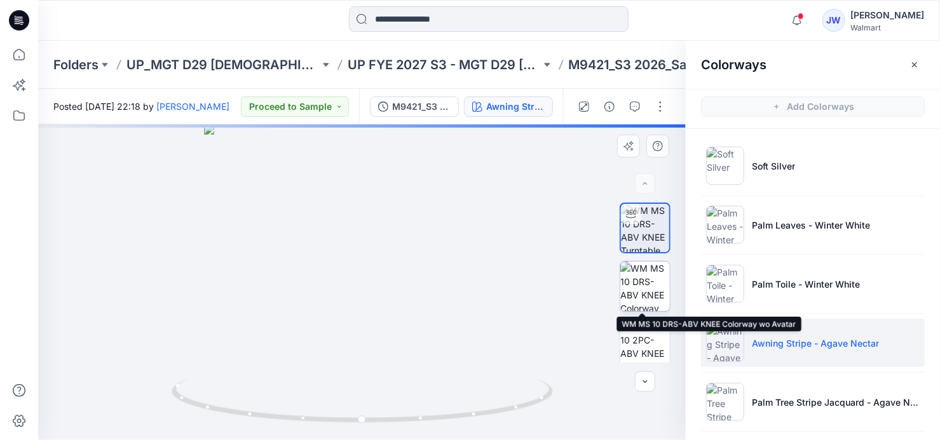
click at [632, 284] on img at bounding box center [645, 287] width 50 height 50
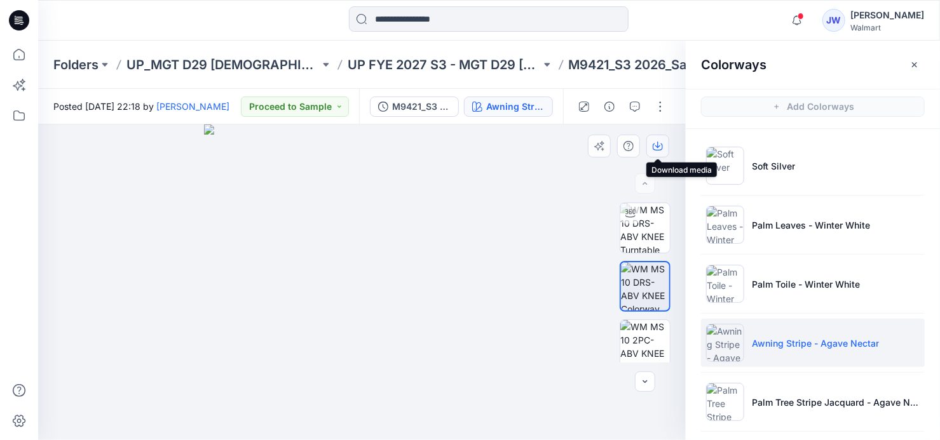
click at [656, 144] on icon "button" at bounding box center [658, 146] width 10 height 10
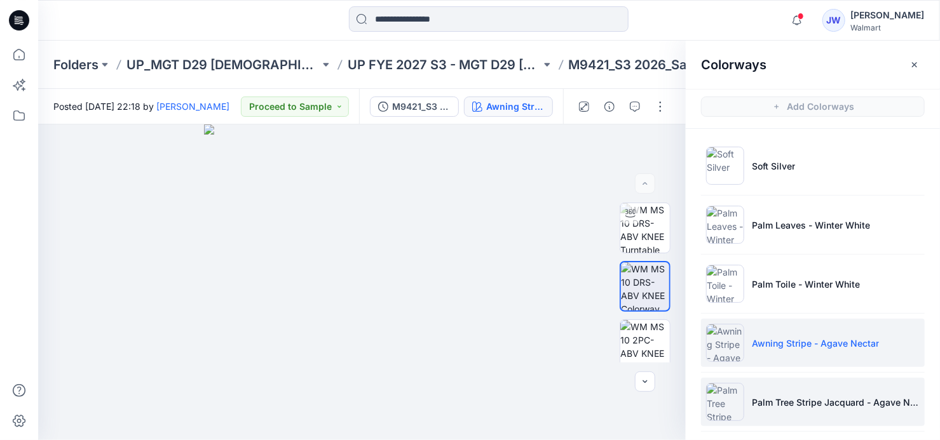
click at [781, 389] on li "Palm Tree Stripe Jacquard - Agave Nector" at bounding box center [813, 402] width 224 height 48
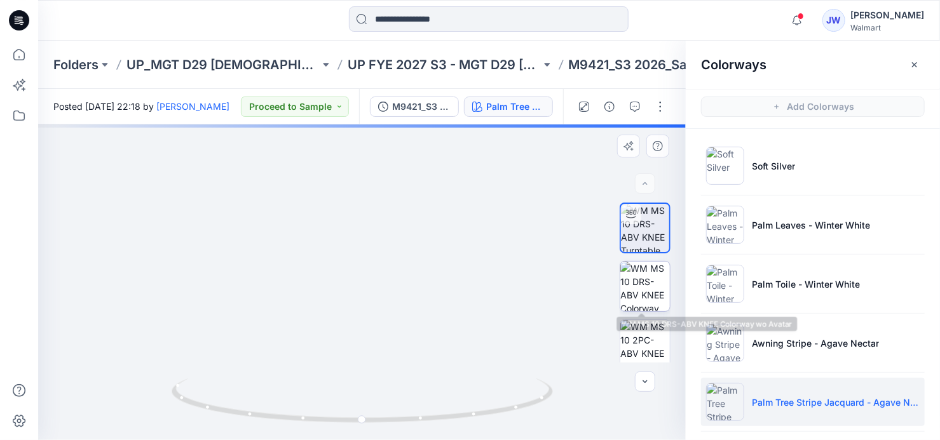
click at [630, 286] on img at bounding box center [645, 287] width 50 height 50
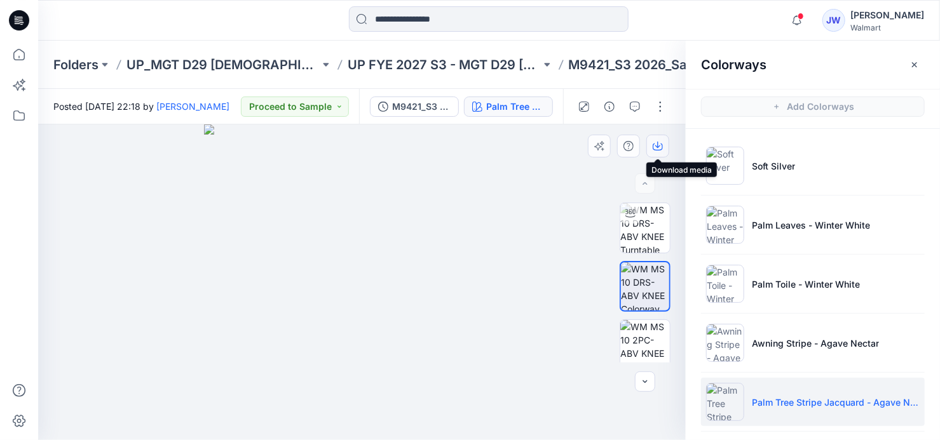
click at [657, 149] on icon "button" at bounding box center [658, 146] width 10 height 10
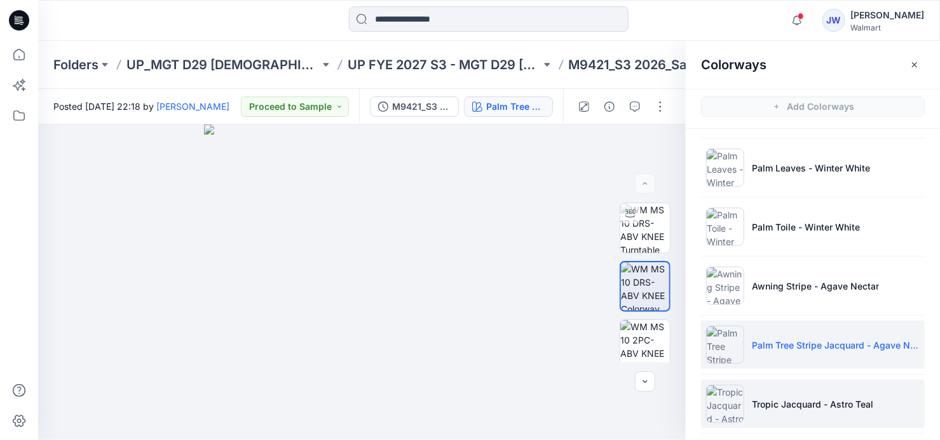
scroll to position [115, 0]
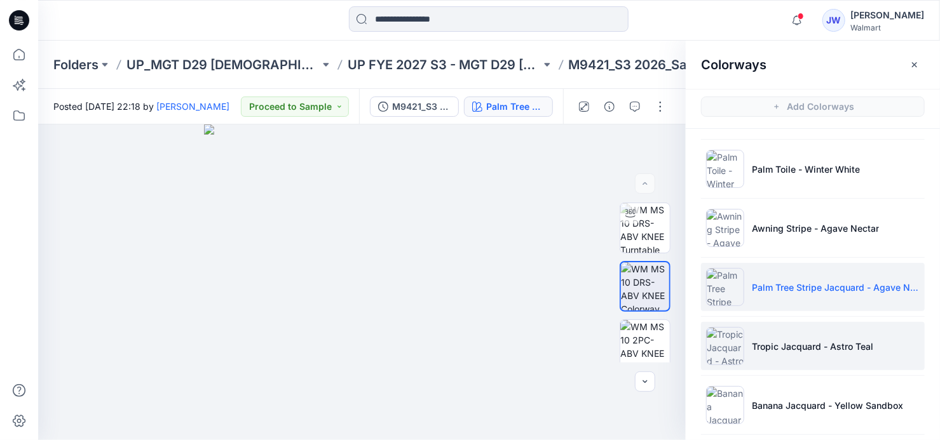
click at [782, 340] on p "Tropic Jacquard - Astro Teal" at bounding box center [812, 346] width 121 height 13
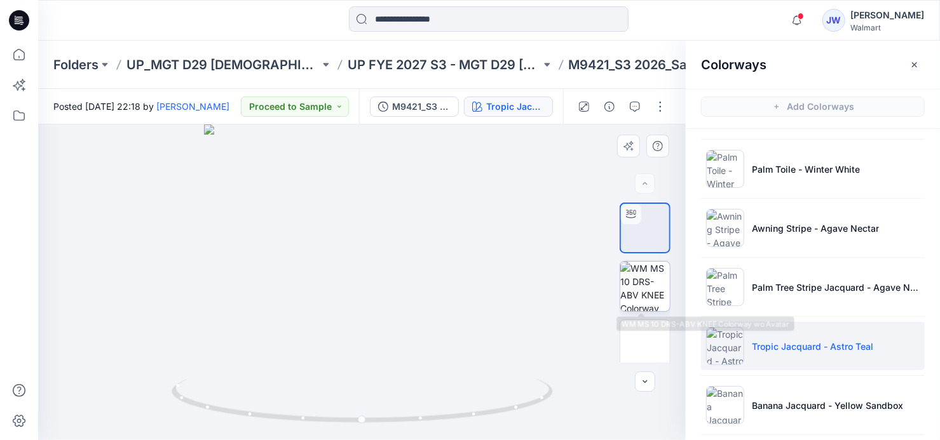
click at [635, 284] on img at bounding box center [645, 287] width 50 height 50
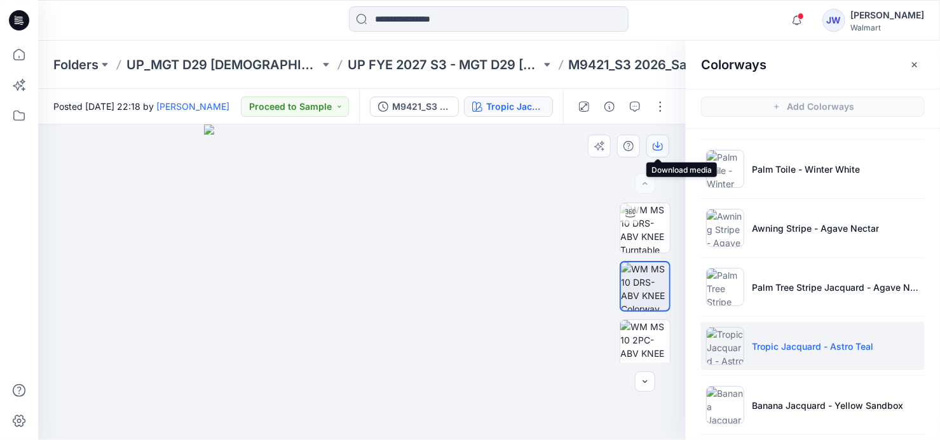
click at [656, 146] on icon "button" at bounding box center [657, 145] width 5 height 6
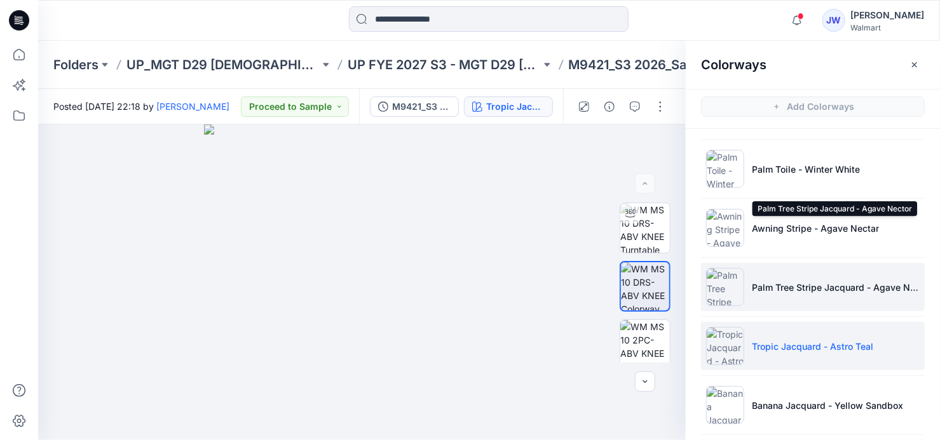
scroll to position [173, 0]
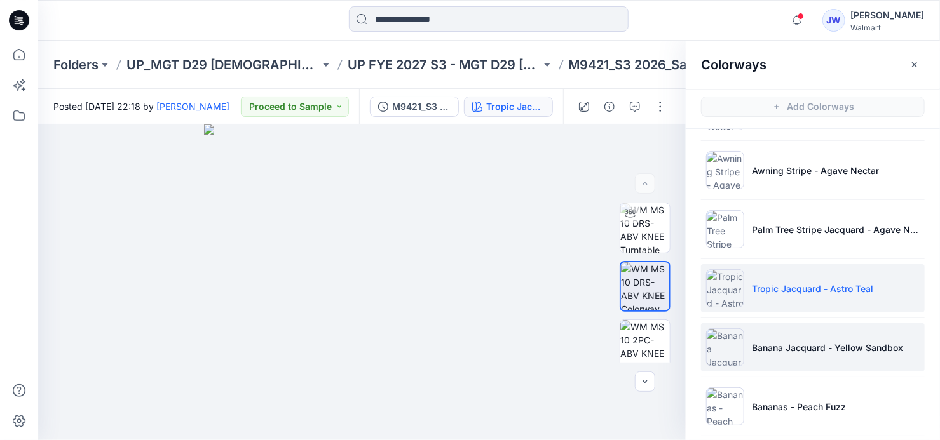
click at [783, 341] on p "Banana Jacquard - Yellow Sandbox" at bounding box center [827, 347] width 151 height 13
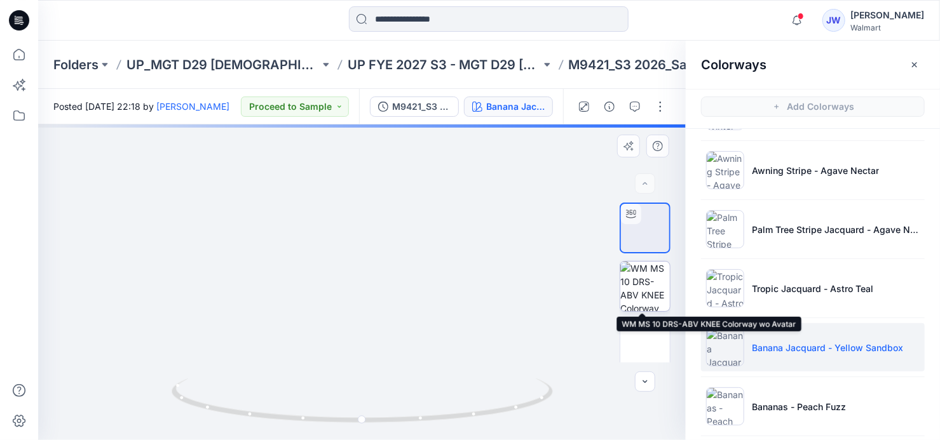
click at [634, 290] on img at bounding box center [645, 287] width 50 height 50
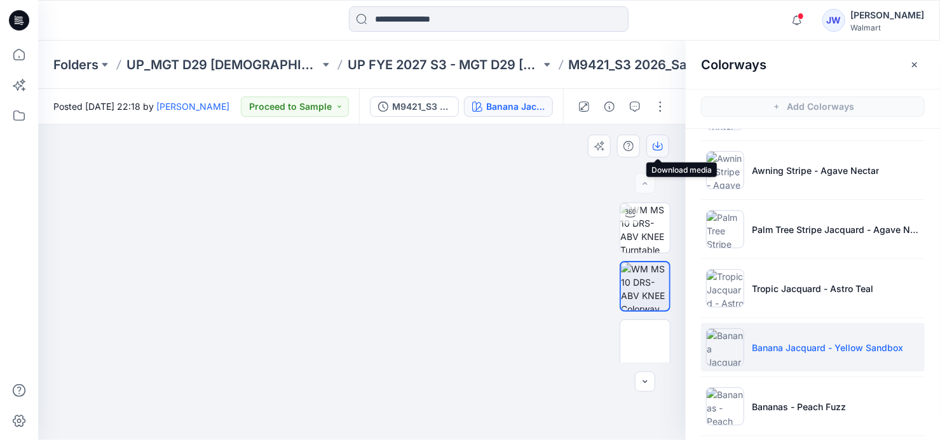
click at [654, 143] on icon "button" at bounding box center [658, 146] width 10 height 10
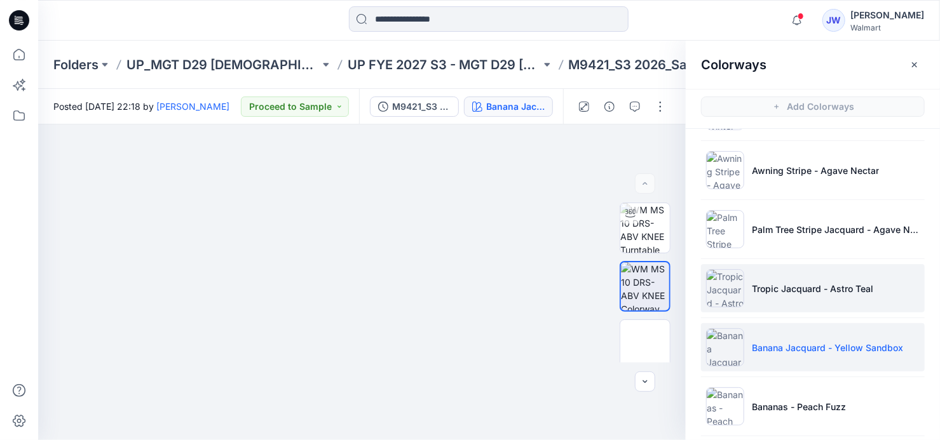
scroll to position [231, 0]
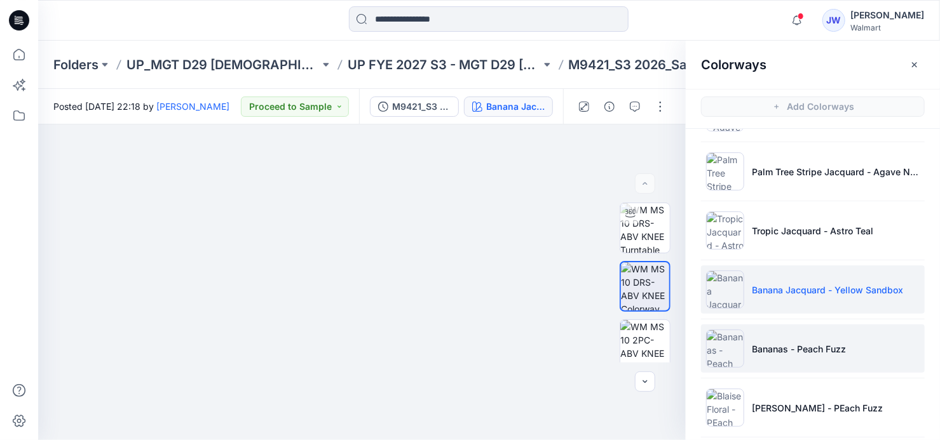
click at [797, 342] on p "Bananas - Peach Fuzz" at bounding box center [799, 348] width 94 height 13
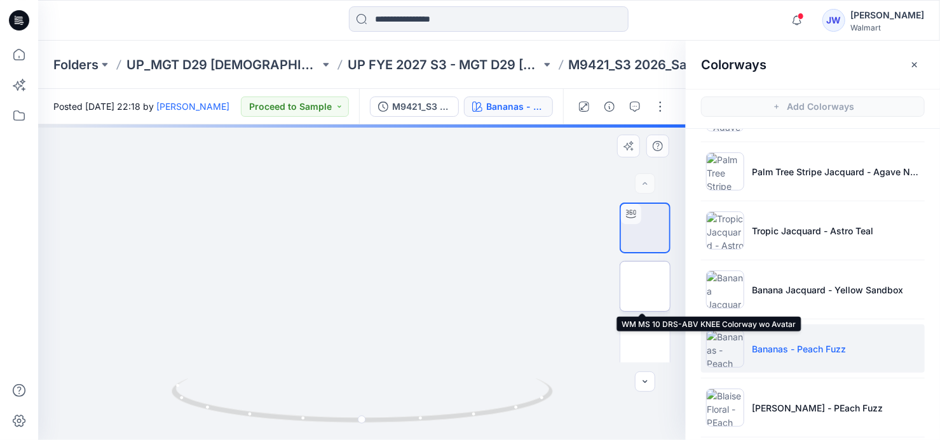
click at [645, 287] on img at bounding box center [645, 287] width 0 height 0
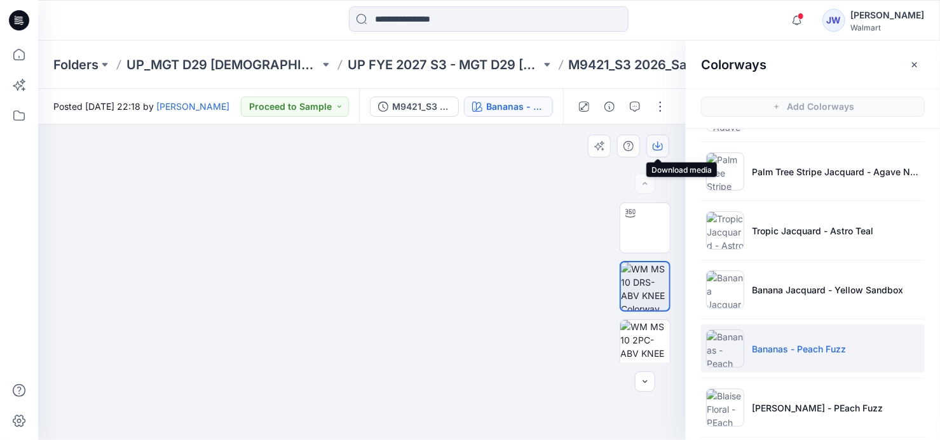
click at [654, 142] on icon "button" at bounding box center [658, 146] width 10 height 10
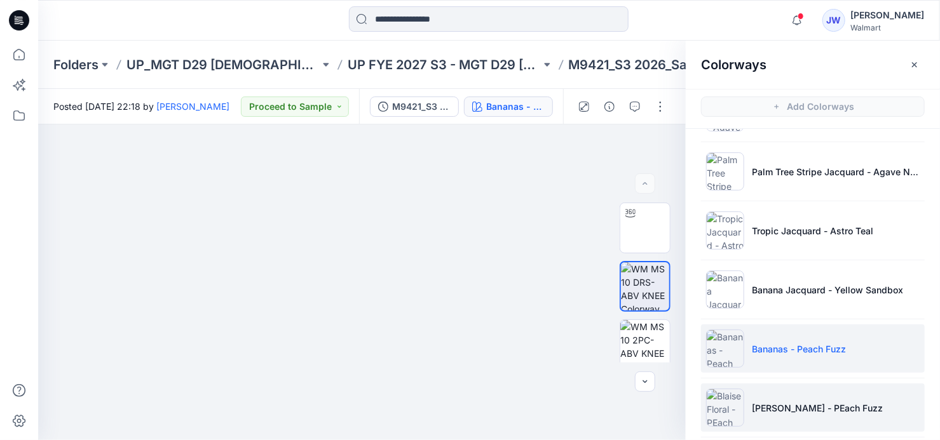
scroll to position [288, 0]
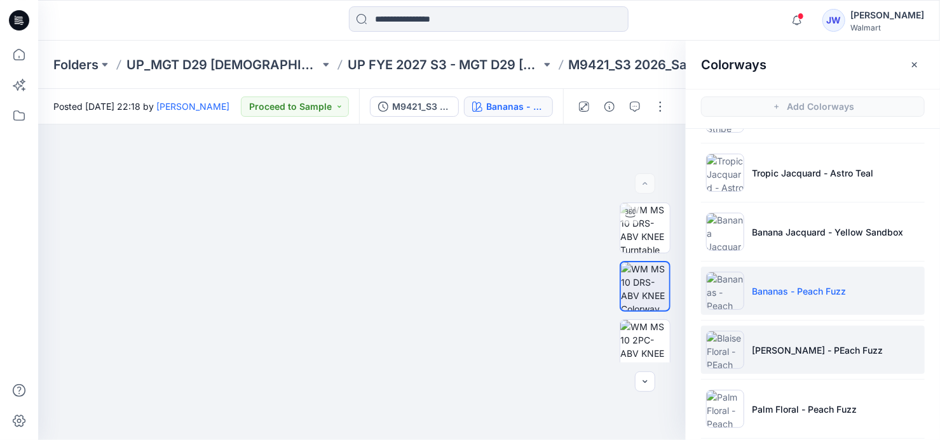
click at [790, 348] on p "Blaise Floral - PEach Fuzz" at bounding box center [817, 350] width 131 height 13
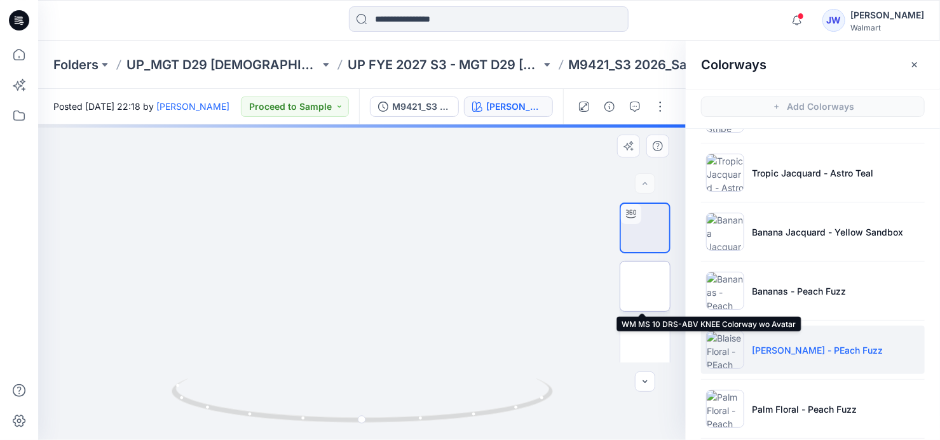
click at [645, 287] on img at bounding box center [645, 287] width 0 height 0
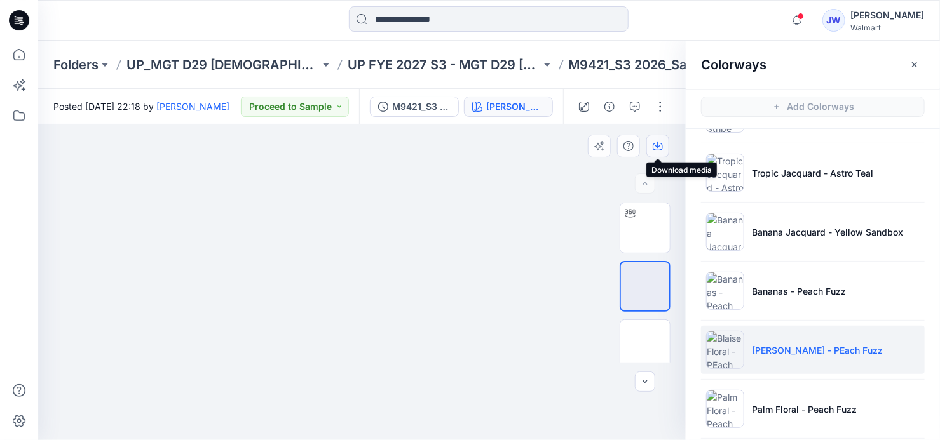
click at [657, 142] on icon "button" at bounding box center [658, 146] width 10 height 10
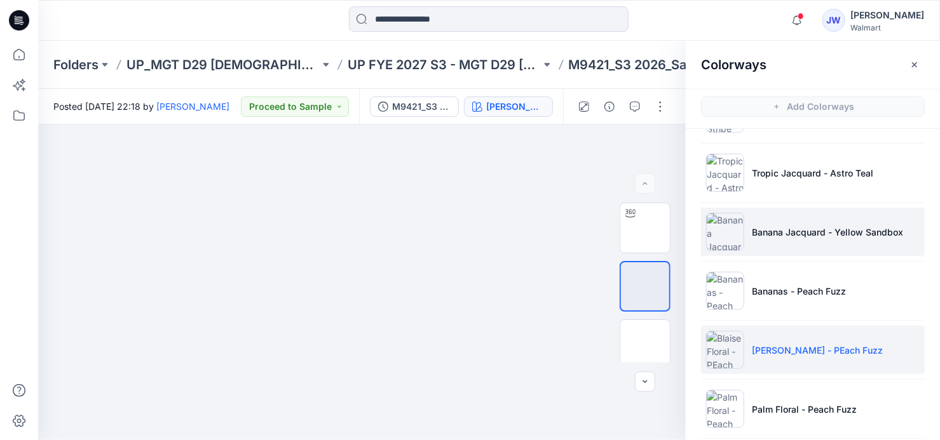
scroll to position [346, 0]
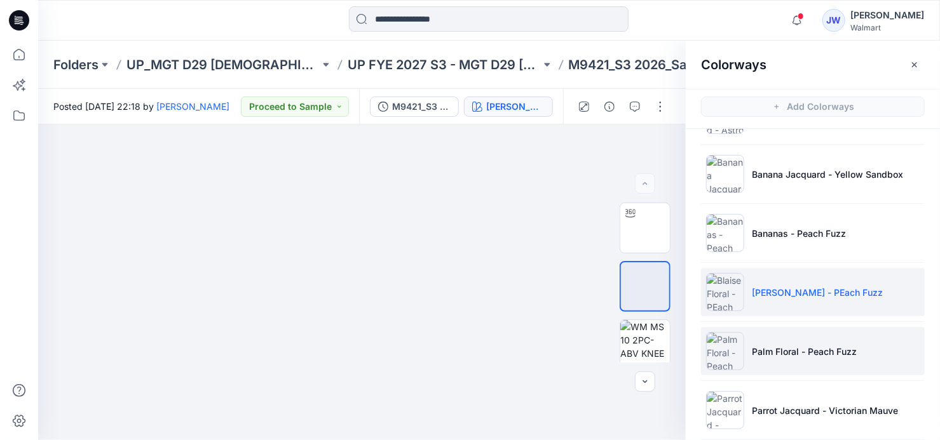
click at [764, 335] on li "Palm Floral - Peach Fuzz" at bounding box center [813, 351] width 224 height 48
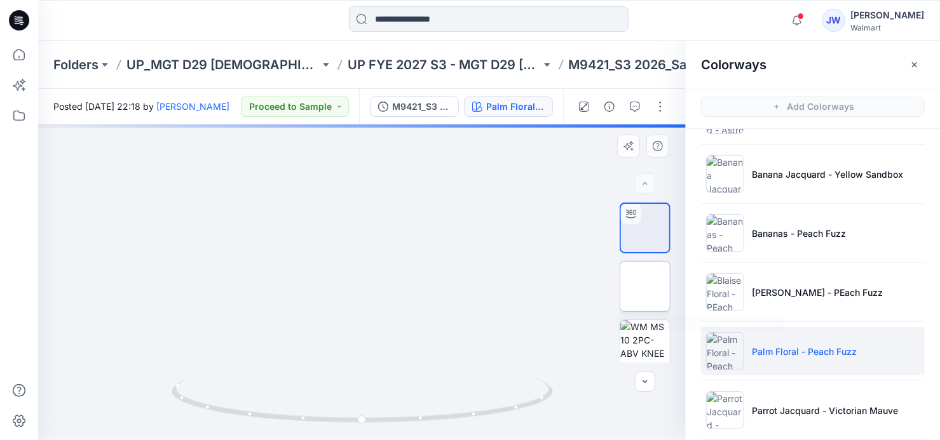
click at [645, 287] on img at bounding box center [645, 287] width 0 height 0
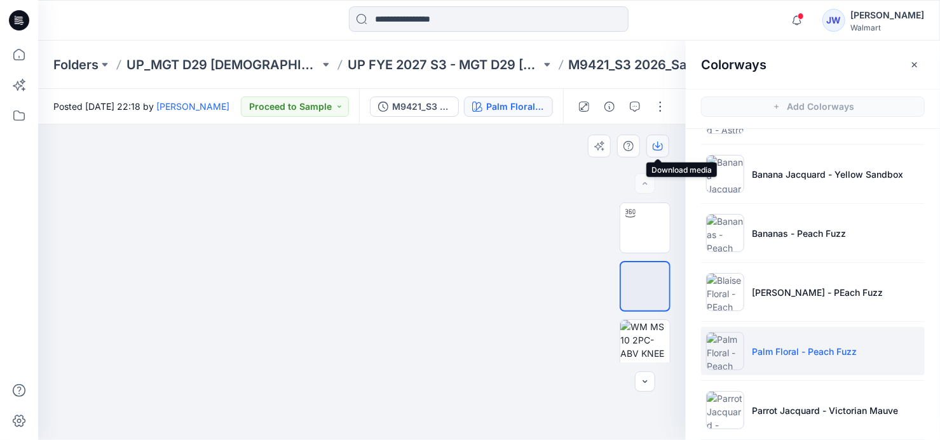
click at [660, 141] on icon "button" at bounding box center [658, 146] width 10 height 10
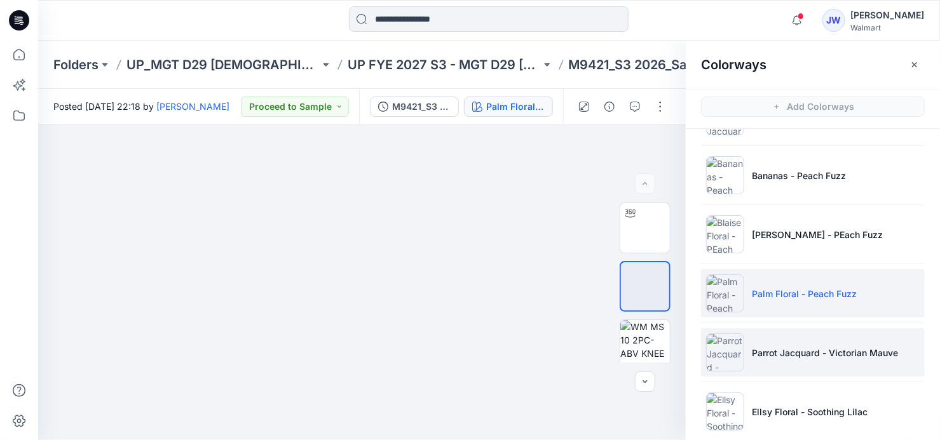
click at [791, 351] on p "Parrot Jacquard - Victorian Mauve" at bounding box center [825, 352] width 146 height 13
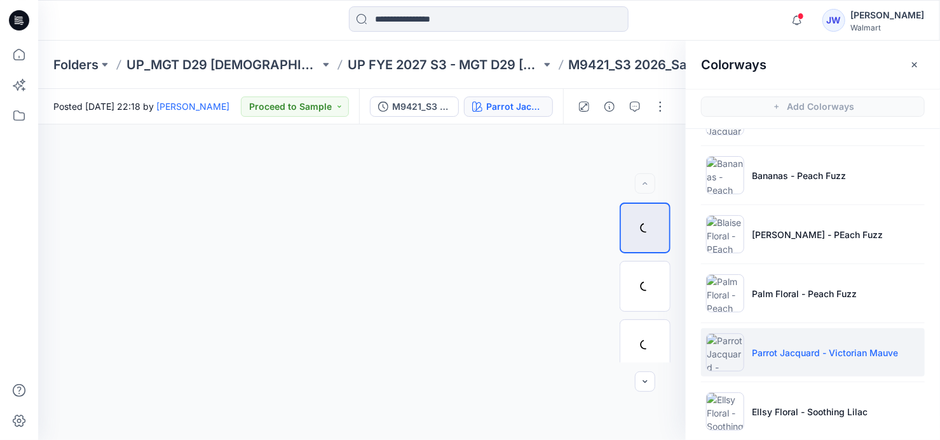
click at [768, 356] on p "Parrot Jacquard - Victorian Mauve" at bounding box center [825, 352] width 146 height 13
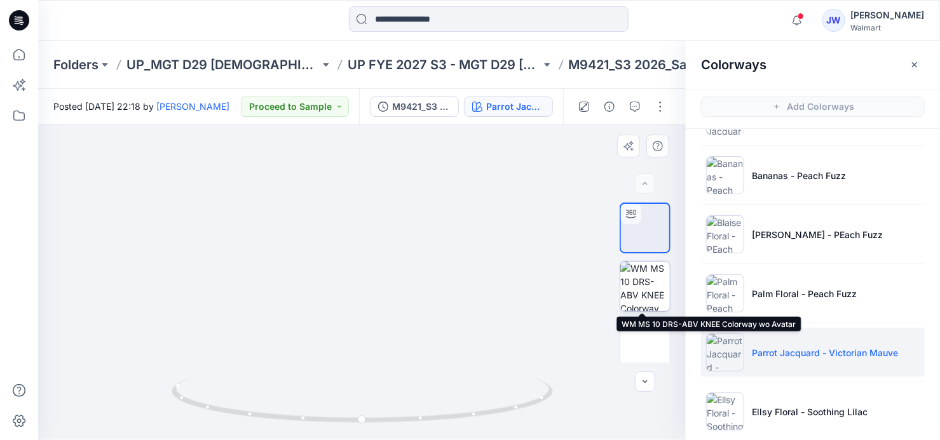
click at [632, 282] on img at bounding box center [645, 287] width 50 height 50
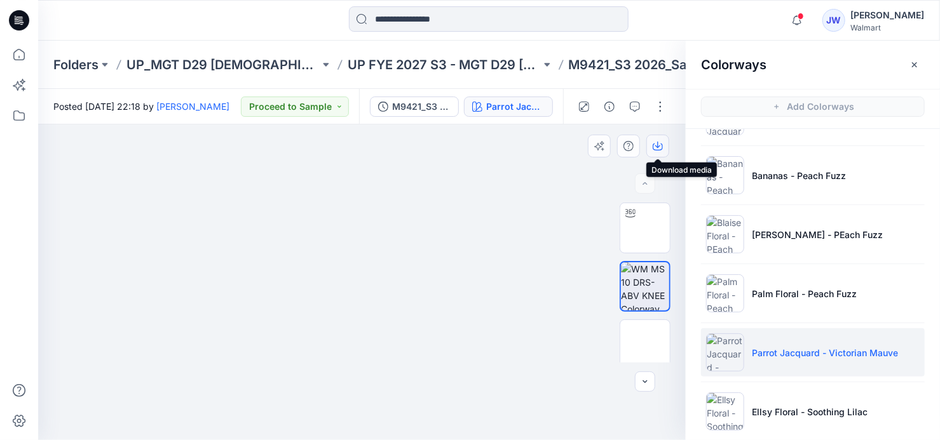
click at [655, 142] on icon "button" at bounding box center [658, 146] width 10 height 10
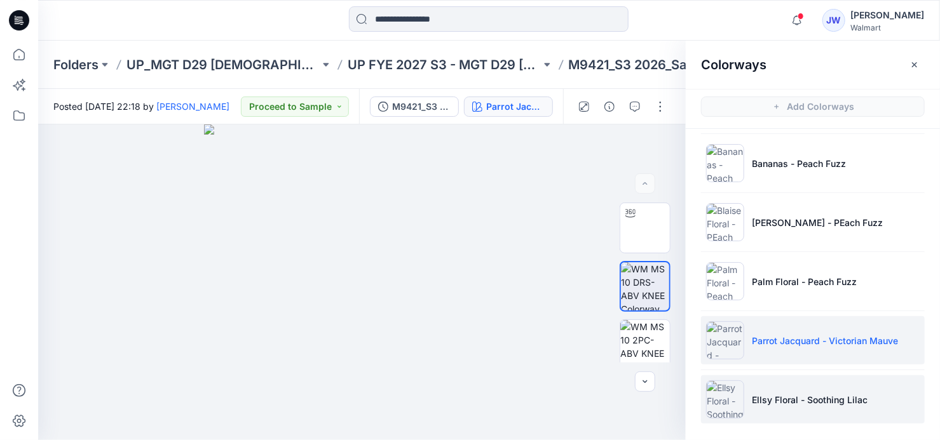
click at [794, 409] on li "Ellsy Floral - Soothing Lilac" at bounding box center [813, 400] width 224 height 48
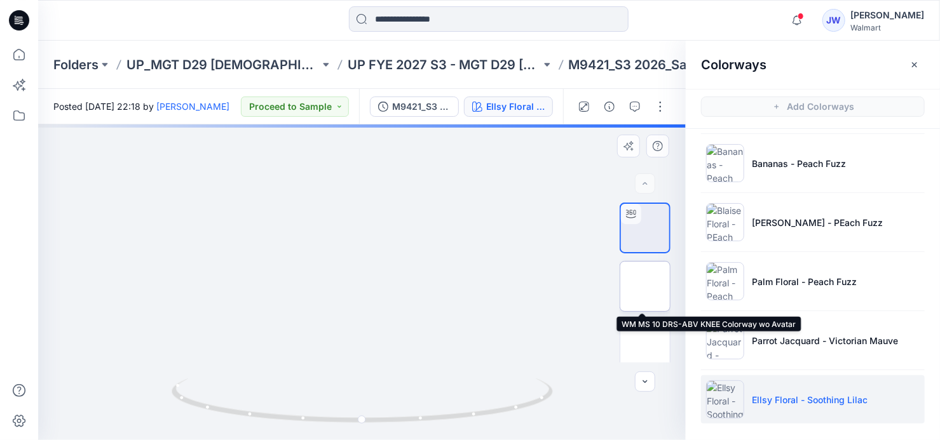
click at [645, 287] on img at bounding box center [645, 287] width 0 height 0
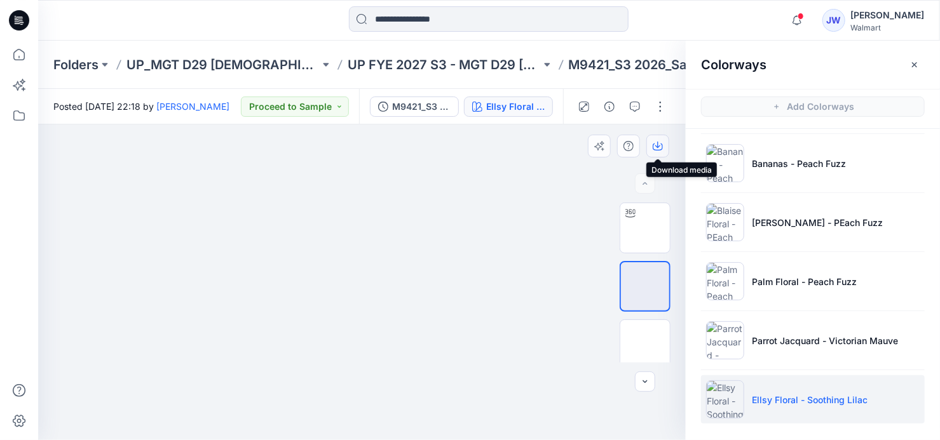
click at [660, 142] on icon "button" at bounding box center [658, 146] width 10 height 10
click at [799, 10] on icon "button" at bounding box center [797, 20] width 24 height 25
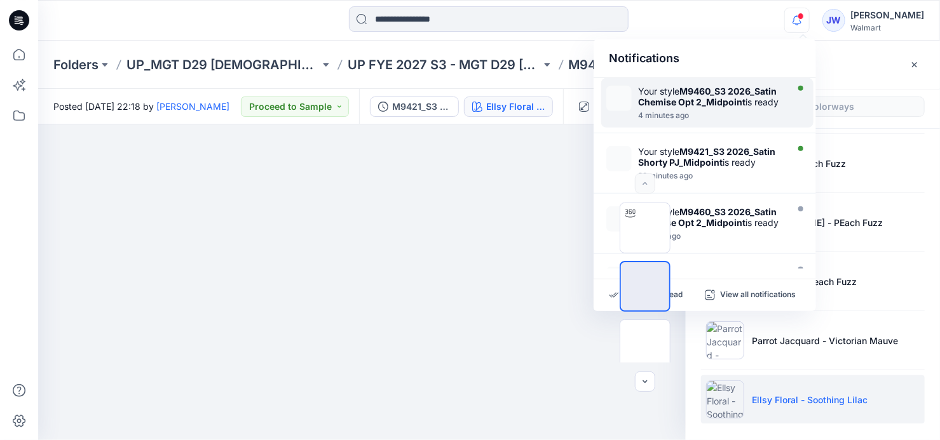
click at [662, 91] on div "Your style M9460_S3 2026_Satin Chemise Opt 2_Midpoint is ready" at bounding box center [711, 97] width 146 height 22
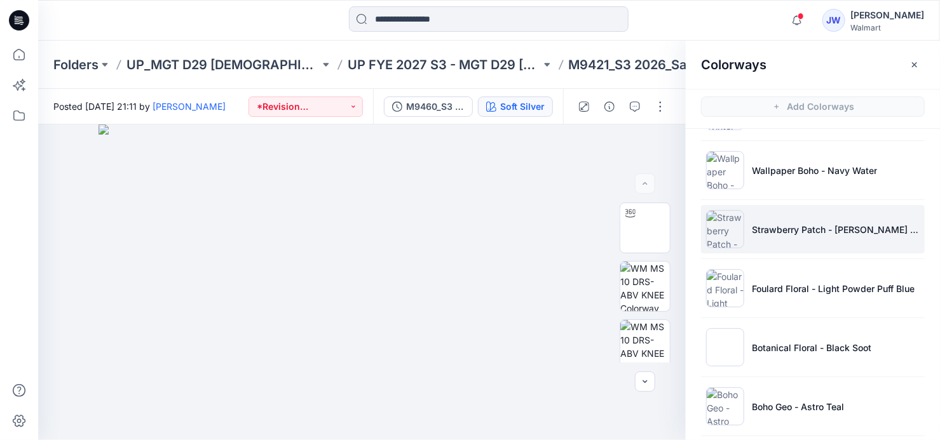
scroll to position [299, 0]
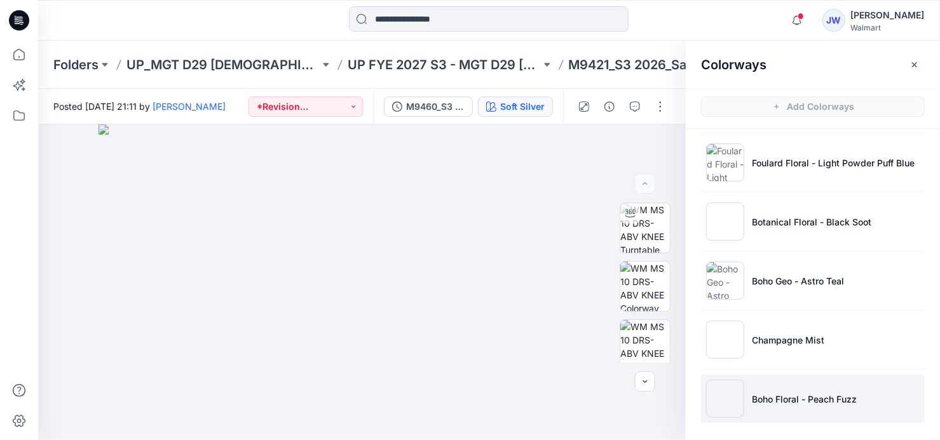
click at [781, 413] on li "Boho Floral - Peach Fuzz" at bounding box center [813, 399] width 224 height 48
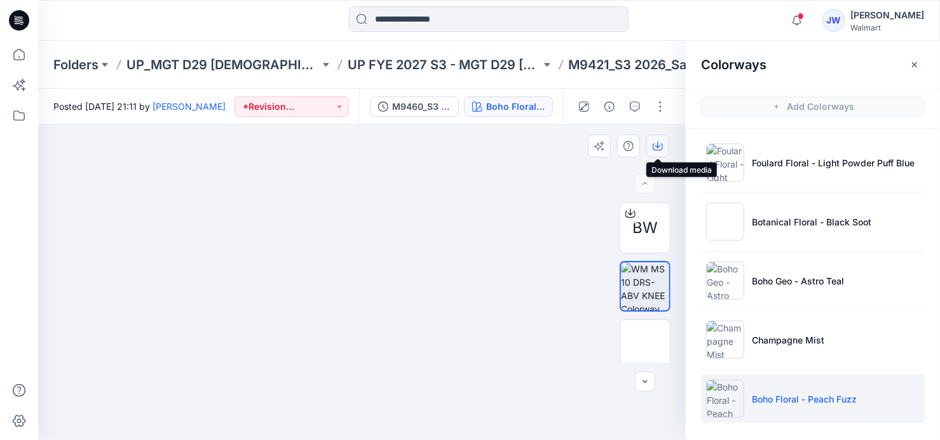
click at [660, 142] on icon "button" at bounding box center [658, 146] width 10 height 10
click at [657, 105] on button "button" at bounding box center [660, 107] width 20 height 20
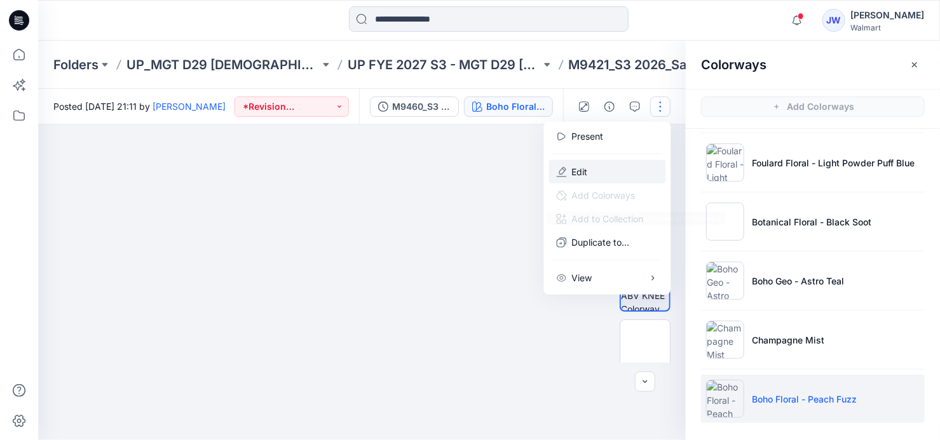
click at [586, 166] on p "Edit" at bounding box center [580, 171] width 16 height 13
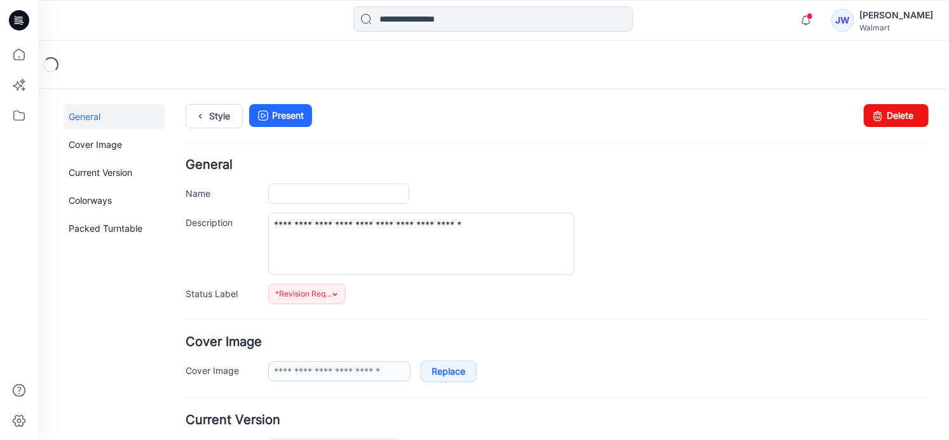
type input "**********"
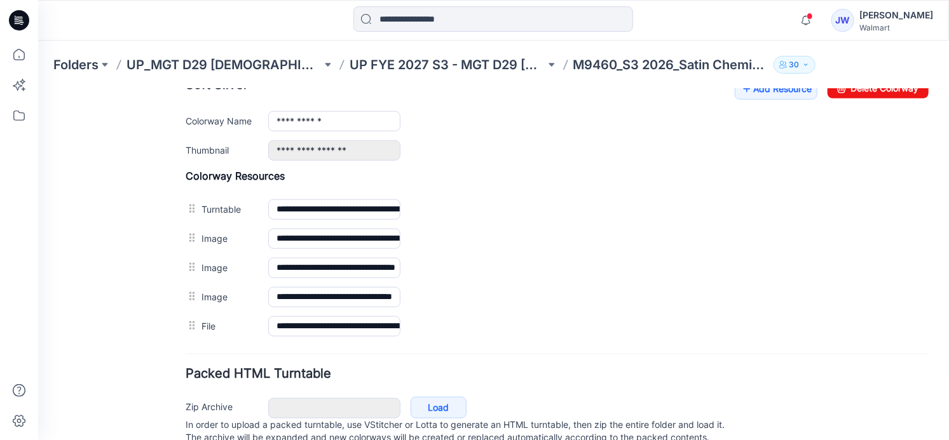
scroll to position [404, 0]
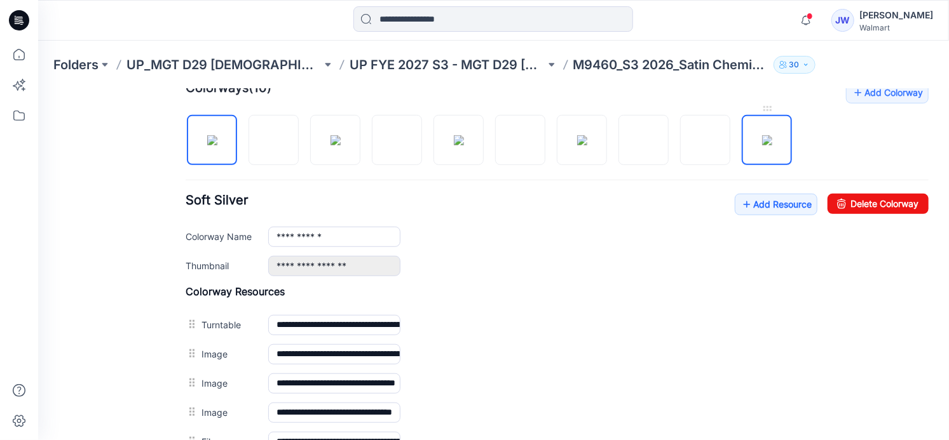
click at [763, 135] on img at bounding box center [766, 140] width 10 height 10
type input "**********"
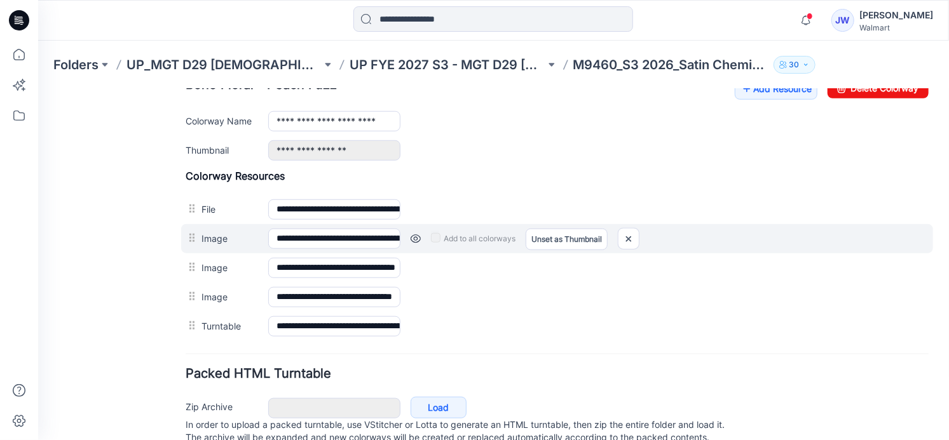
scroll to position [562, 0]
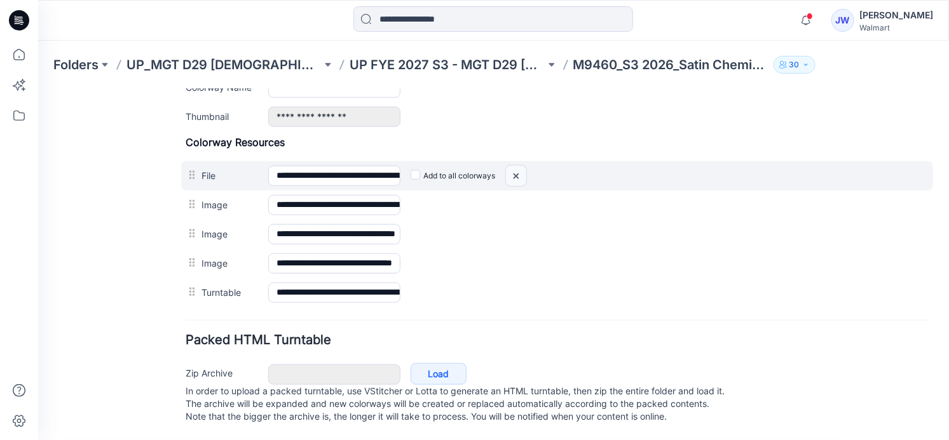
click at [514, 168] on img at bounding box center [515, 175] width 20 height 21
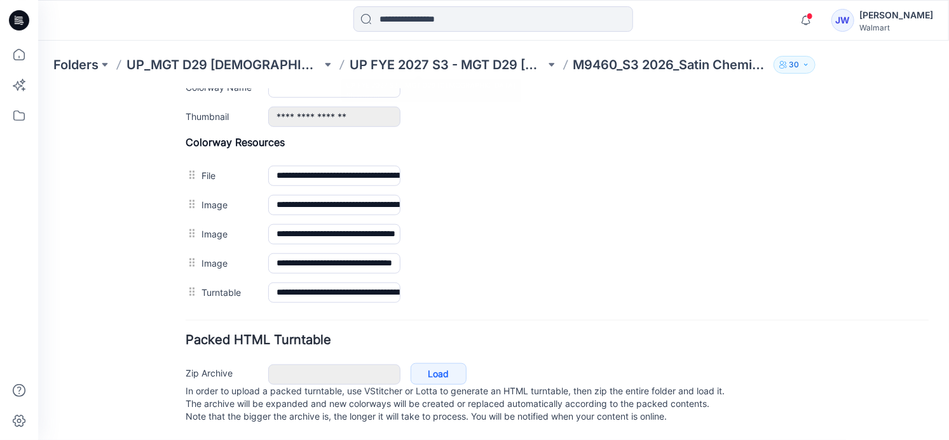
scroll to position [533, 0]
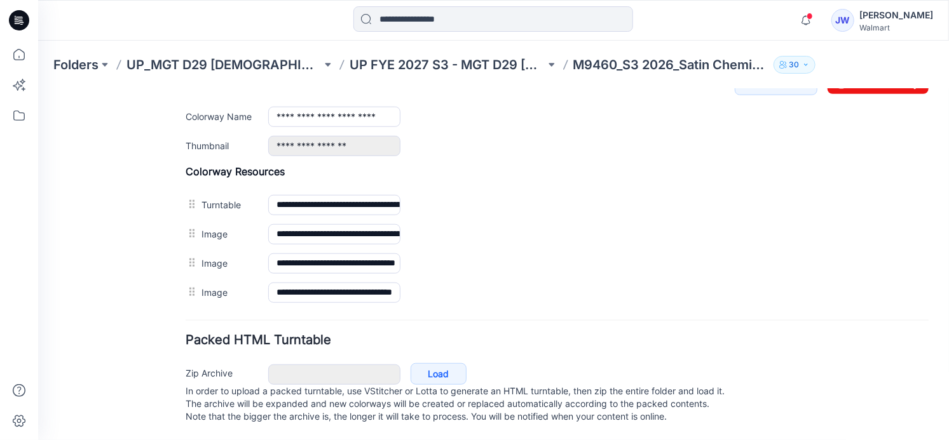
drag, startPoint x: 145, startPoint y: 222, endPoint x: 50, endPoint y: 293, distance: 118.4
click at [145, 222] on div "General Cover Image Current Version Colorways Packed Turntable" at bounding box center [114, 9] width 102 height 860
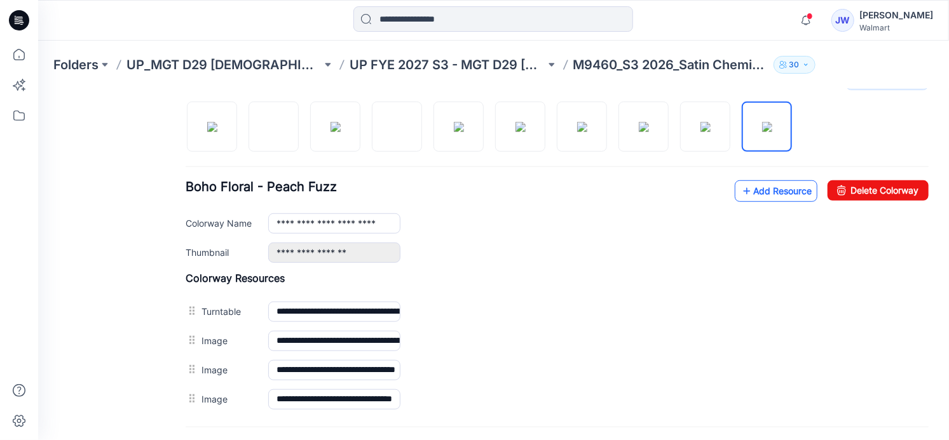
click at [776, 194] on link "Add Resource" at bounding box center [775, 191] width 83 height 22
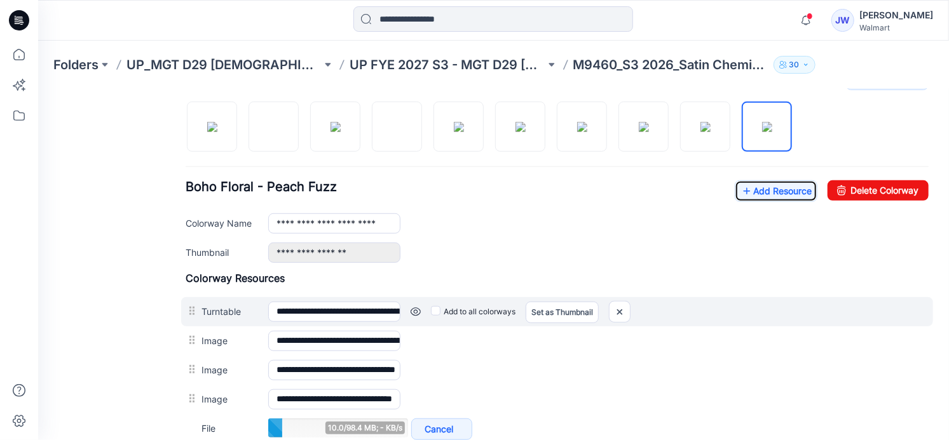
scroll to position [533, 0]
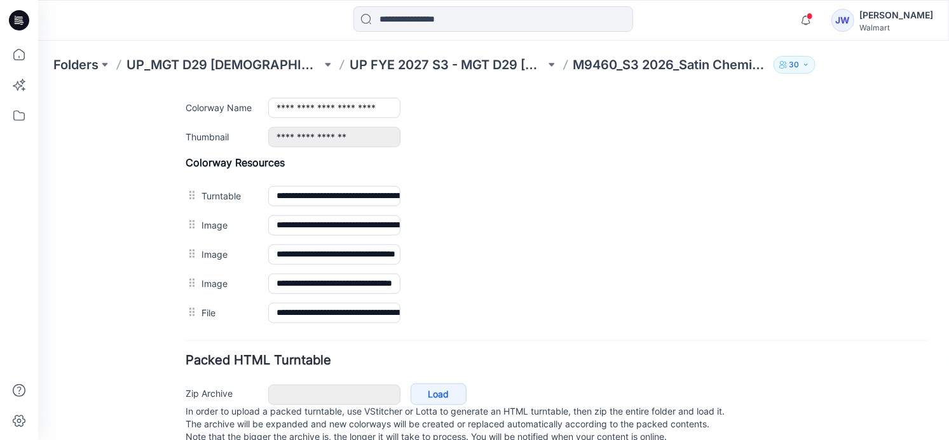
click at [103, 268] on div "General Cover Image Current Version Colorways Packed Turntable" at bounding box center [114, 15] width 102 height 890
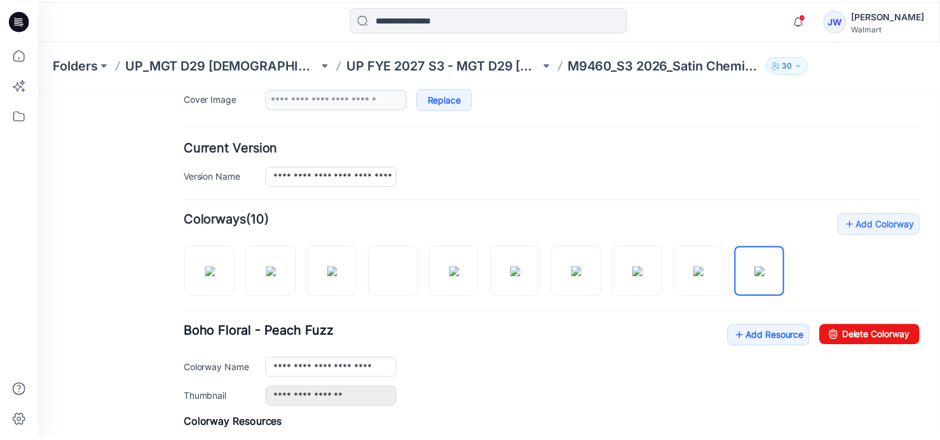
scroll to position [42, 0]
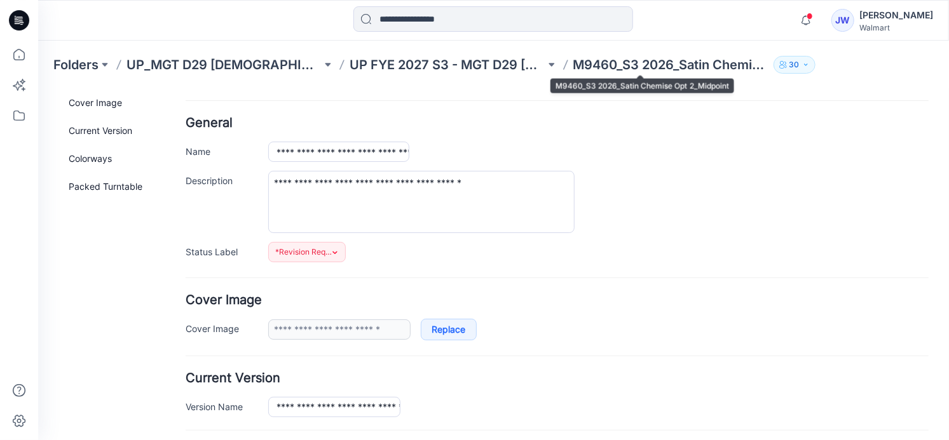
click at [585, 60] on p "M9460_S3 2026_Satin Chemise Opt 2_Midpoint" at bounding box center [670, 65] width 195 height 18
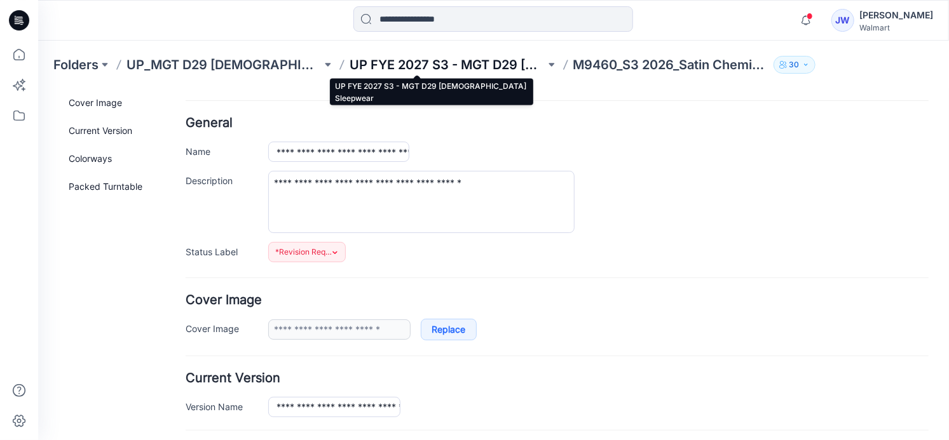
click at [430, 70] on p "UP FYE 2027 S3 - MGT D29 [DEMOGRAPHIC_DATA] Sleepwear" at bounding box center [446, 65] width 195 height 18
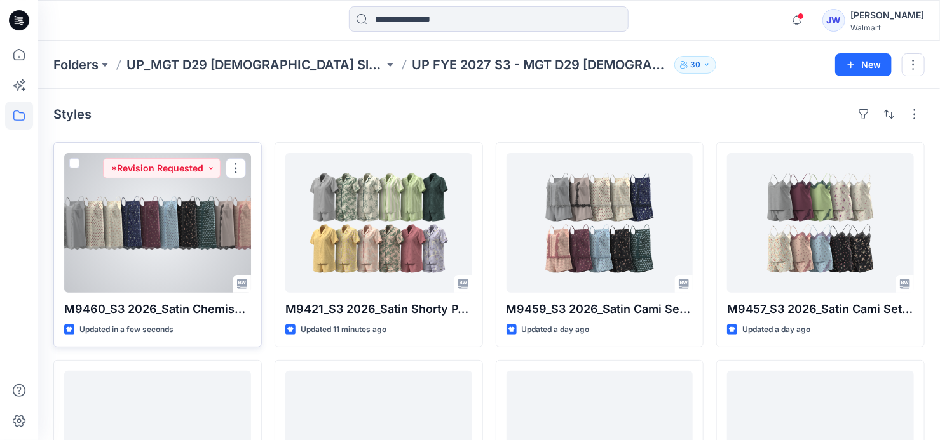
click at [132, 240] on div at bounding box center [157, 223] width 187 height 140
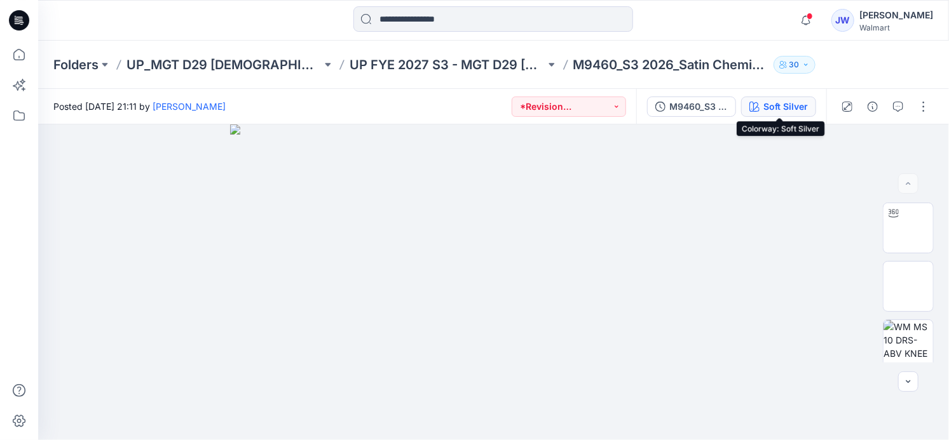
click at [775, 111] on div "Soft Silver" at bounding box center [785, 107] width 44 height 14
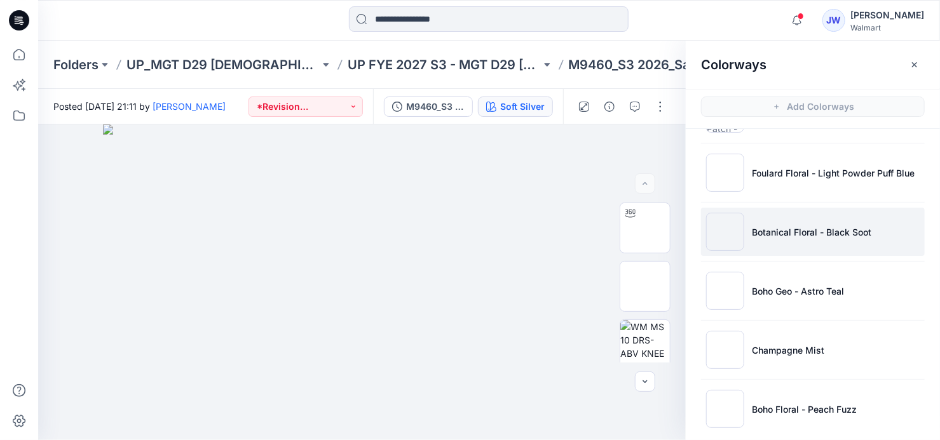
scroll to position [299, 0]
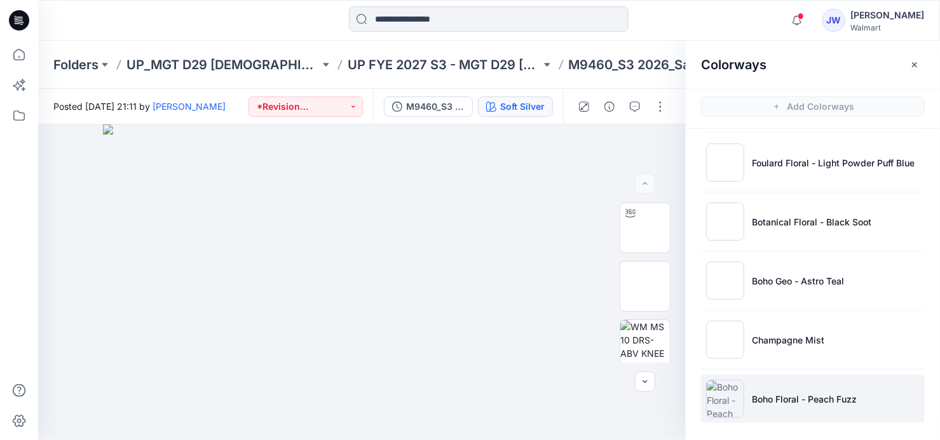
click at [806, 406] on li "Boho Floral - Peach Fuzz" at bounding box center [813, 399] width 224 height 48
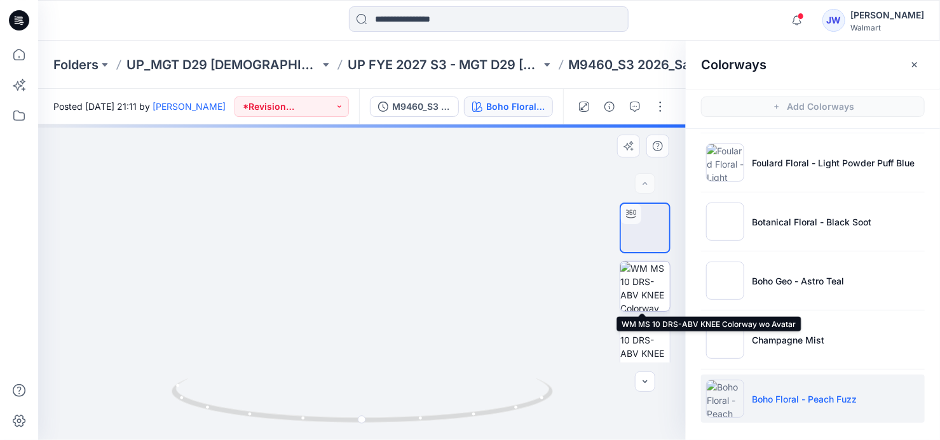
click at [637, 286] on img at bounding box center [645, 287] width 50 height 50
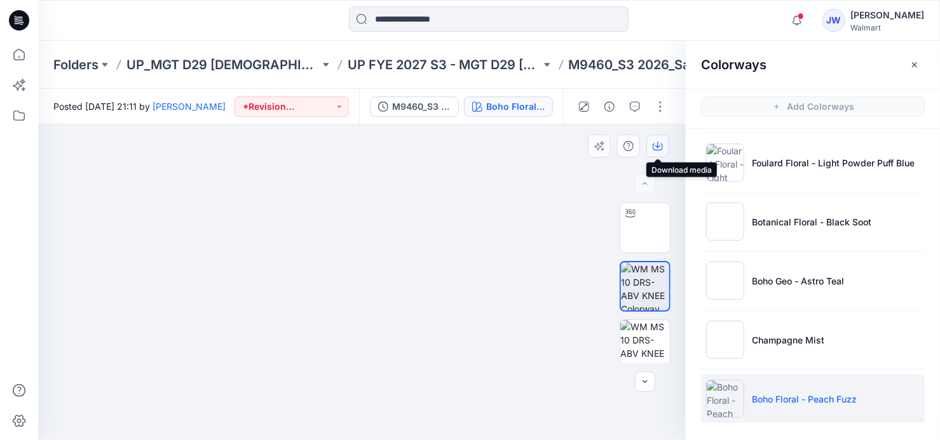
click at [655, 142] on icon "button" at bounding box center [658, 146] width 10 height 10
